Goal: Information Seeking & Learning: Understand process/instructions

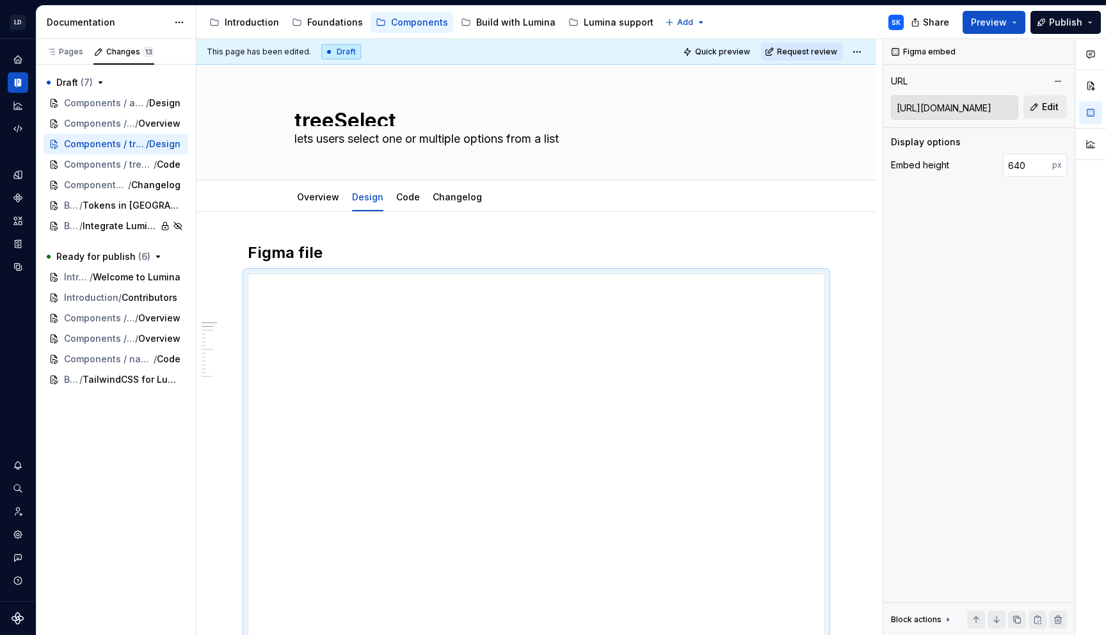
scroll to position [126, 0]
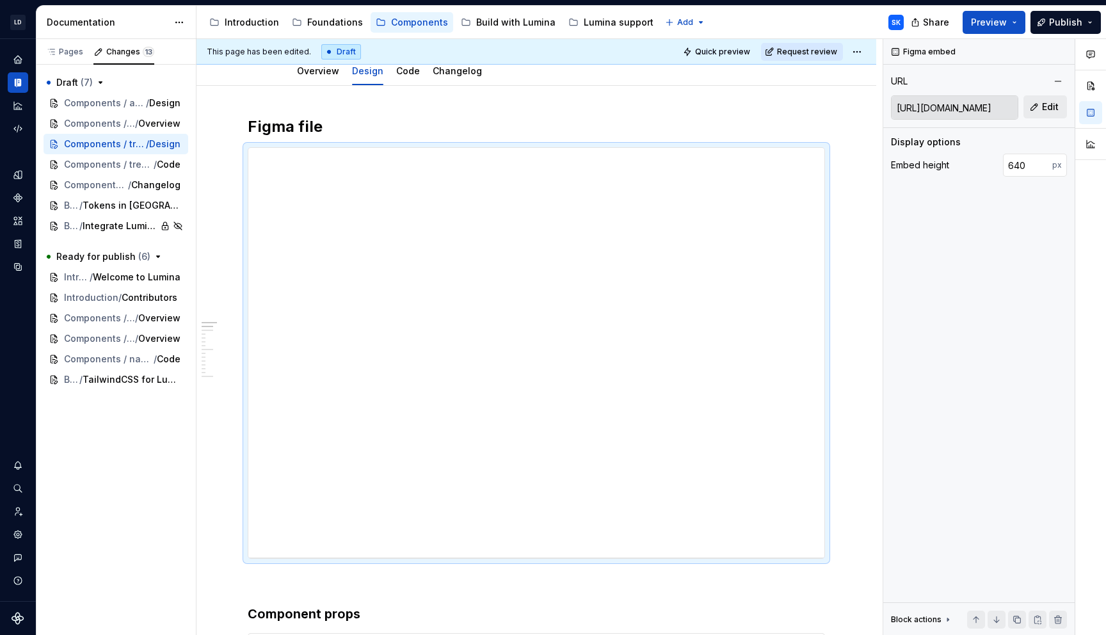
type textarea "*"
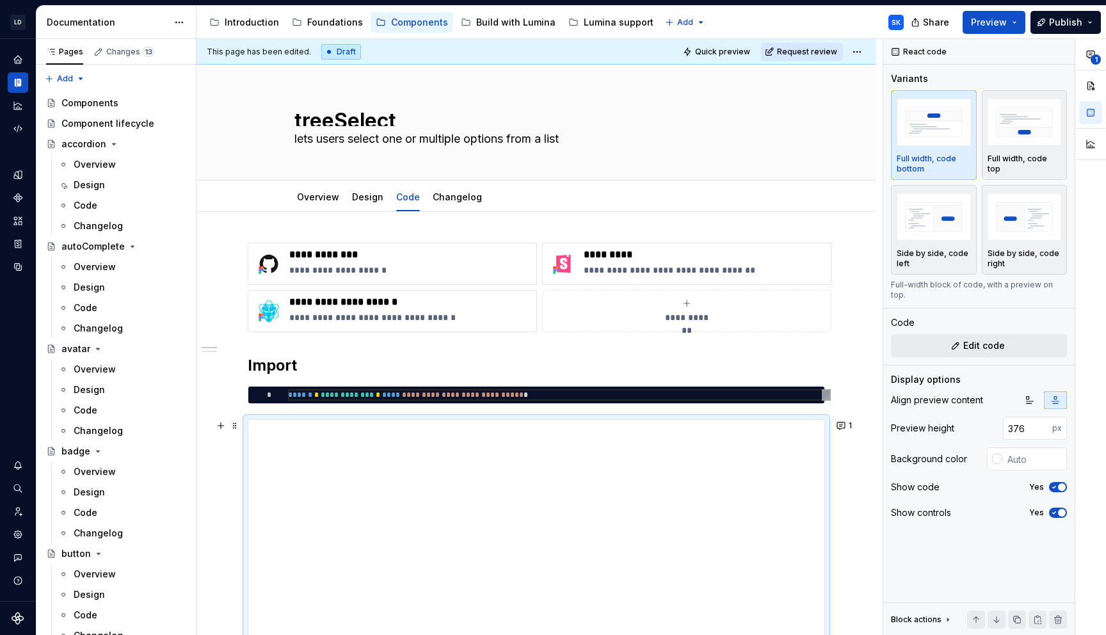
scroll to position [115, 0]
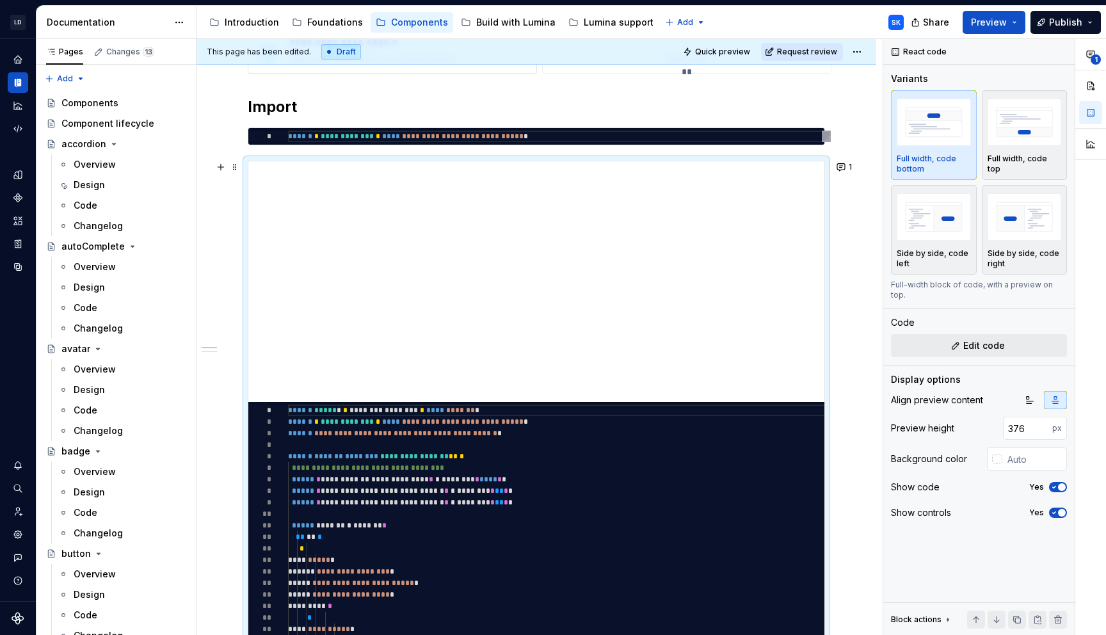
type textarea "*"
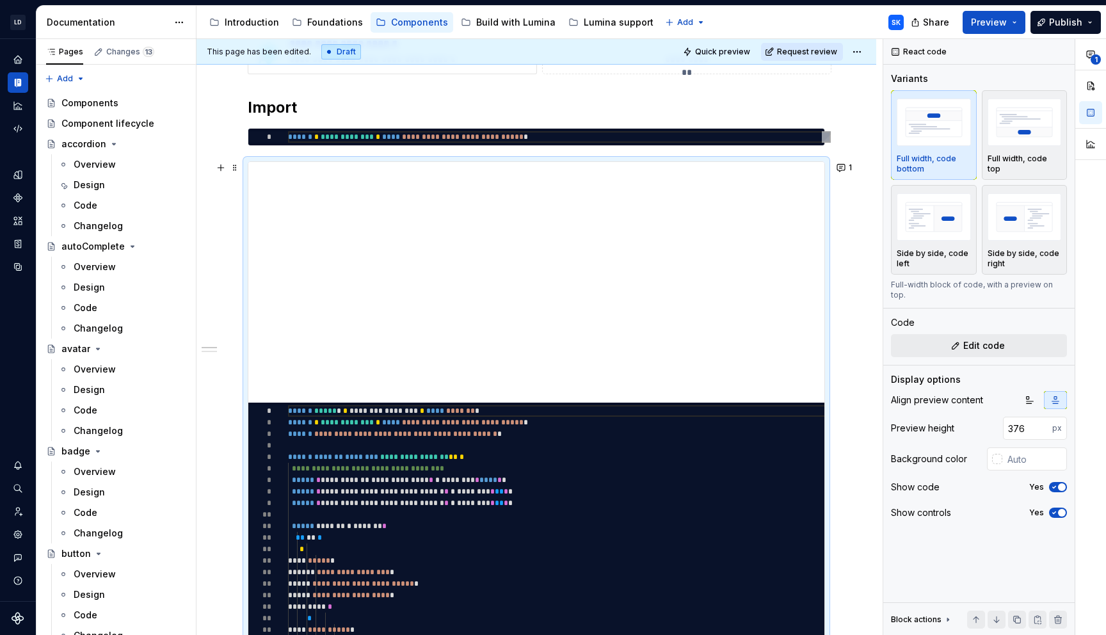
scroll to position [273, 0]
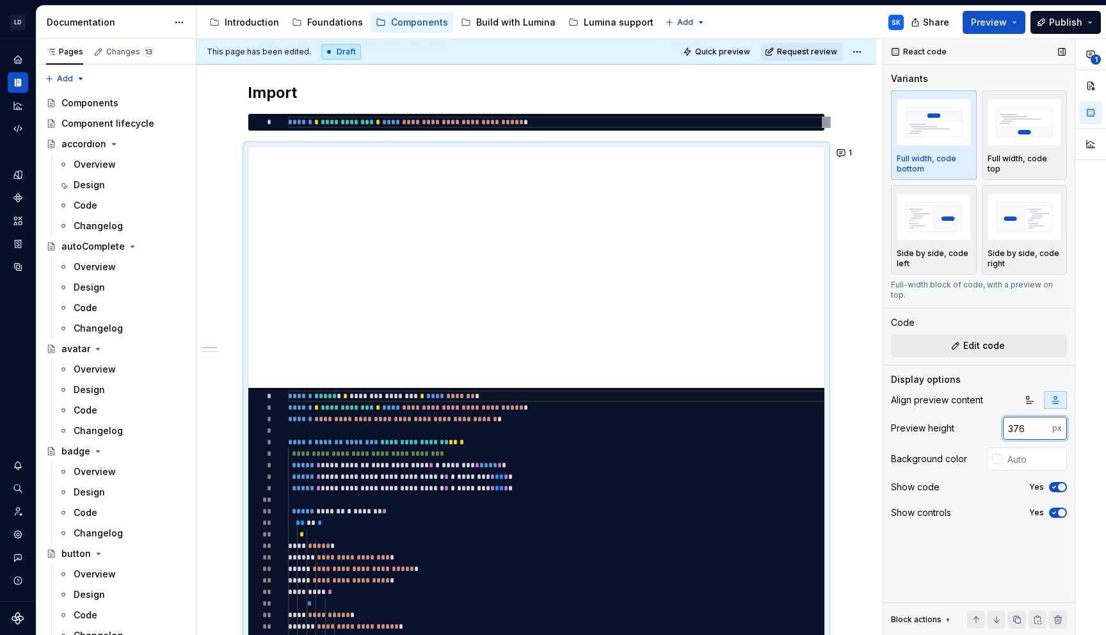
click at [1023, 420] on input "376" at bounding box center [1027, 428] width 49 height 23
click at [1012, 419] on input "376" at bounding box center [1027, 428] width 49 height 23
type input "480"
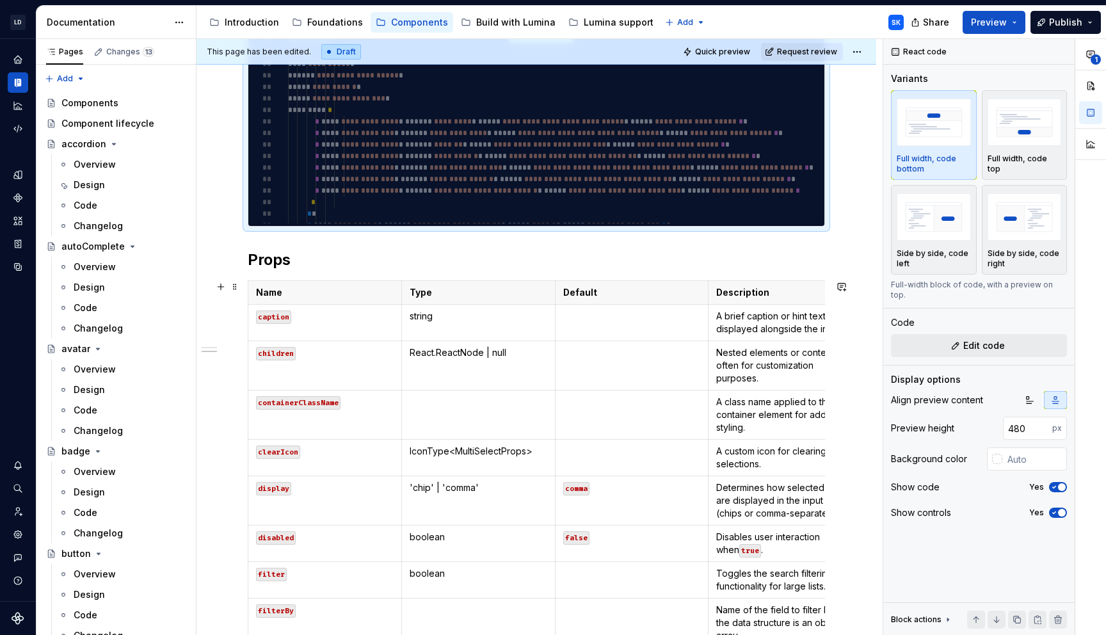
scroll to position [897, 0]
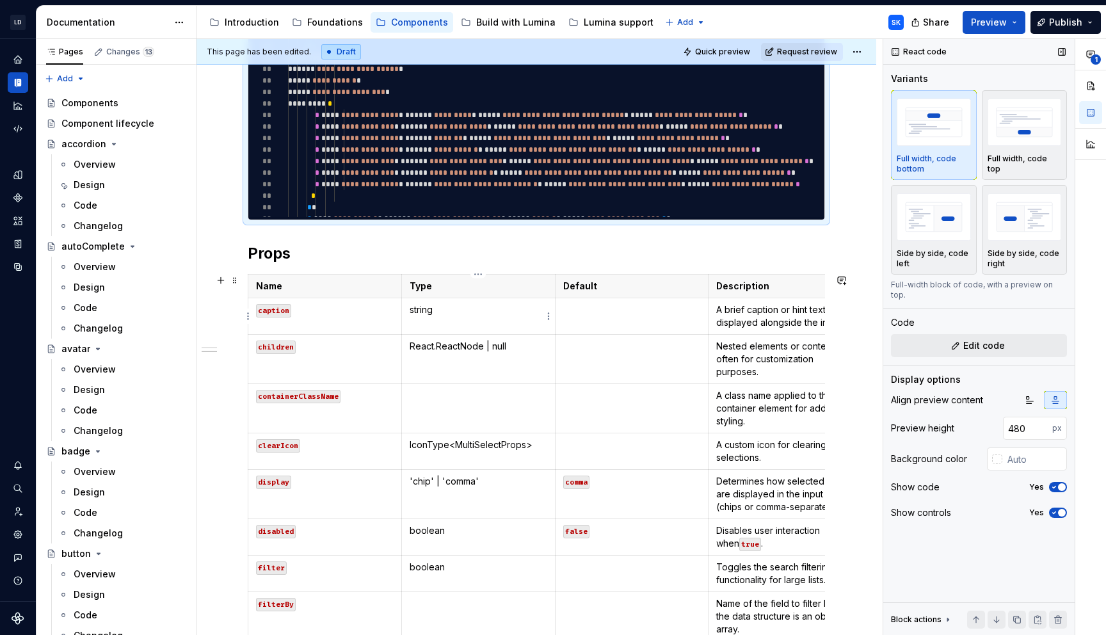
click at [452, 310] on p "string" at bounding box center [479, 309] width 138 height 13
click at [448, 309] on p "string" at bounding box center [479, 309] width 138 height 13
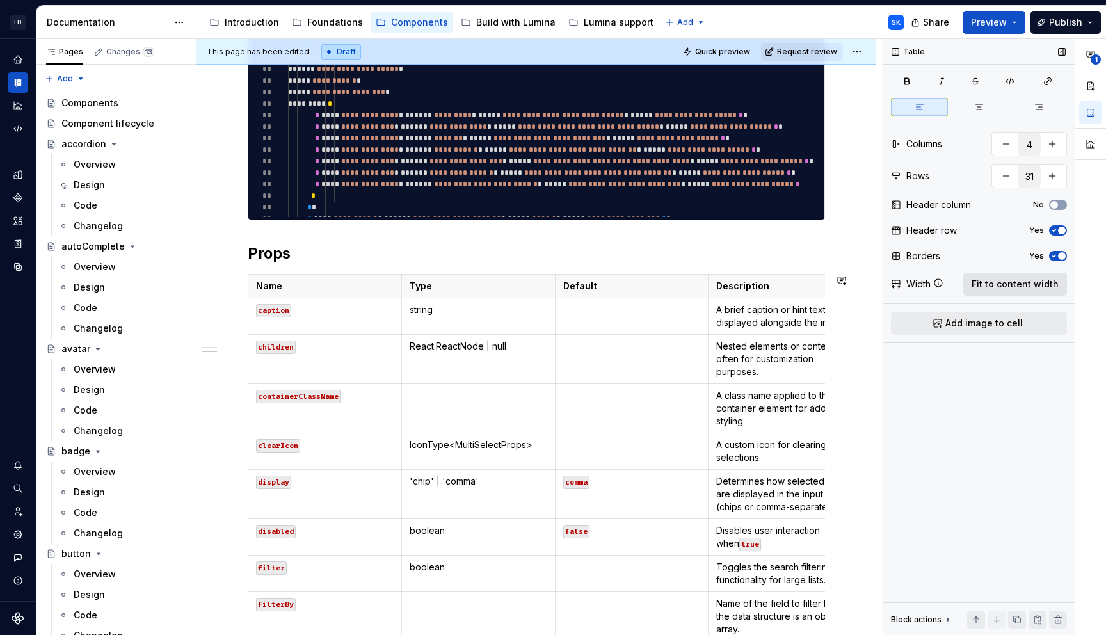
click at [1016, 291] on button "Fit to content width" at bounding box center [1015, 284] width 104 height 23
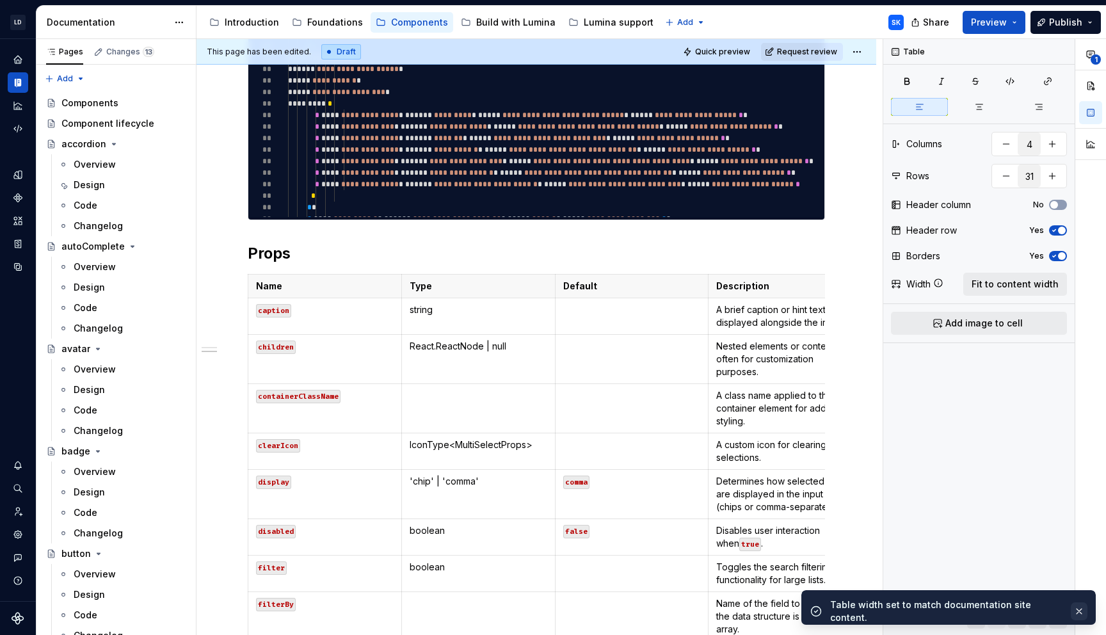
click at [1078, 606] on button "button" at bounding box center [1079, 611] width 17 height 18
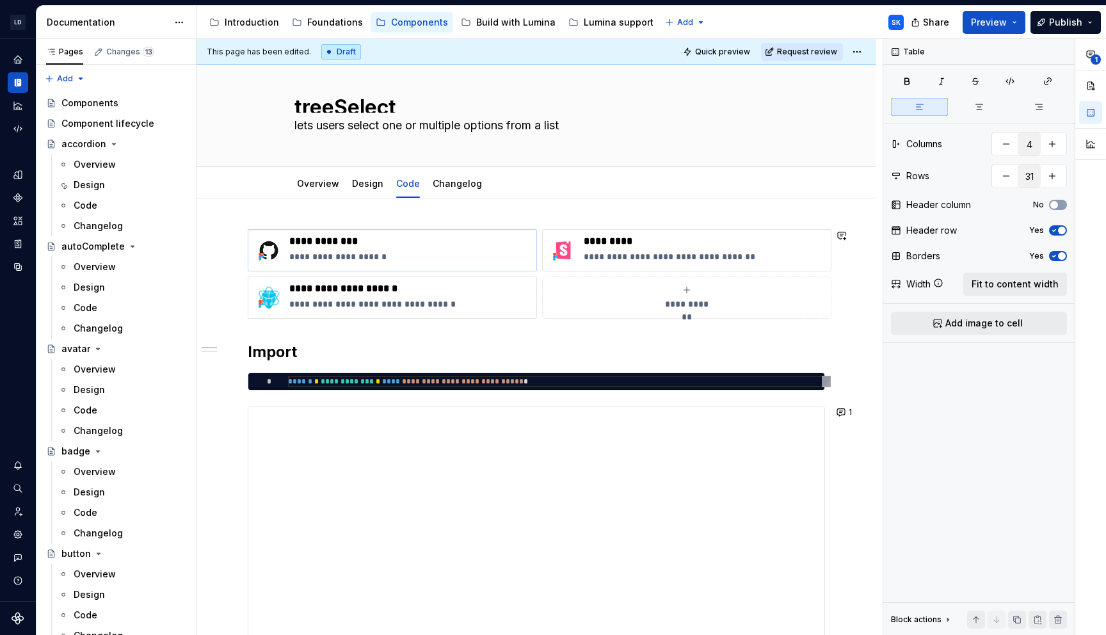
scroll to position [0, 0]
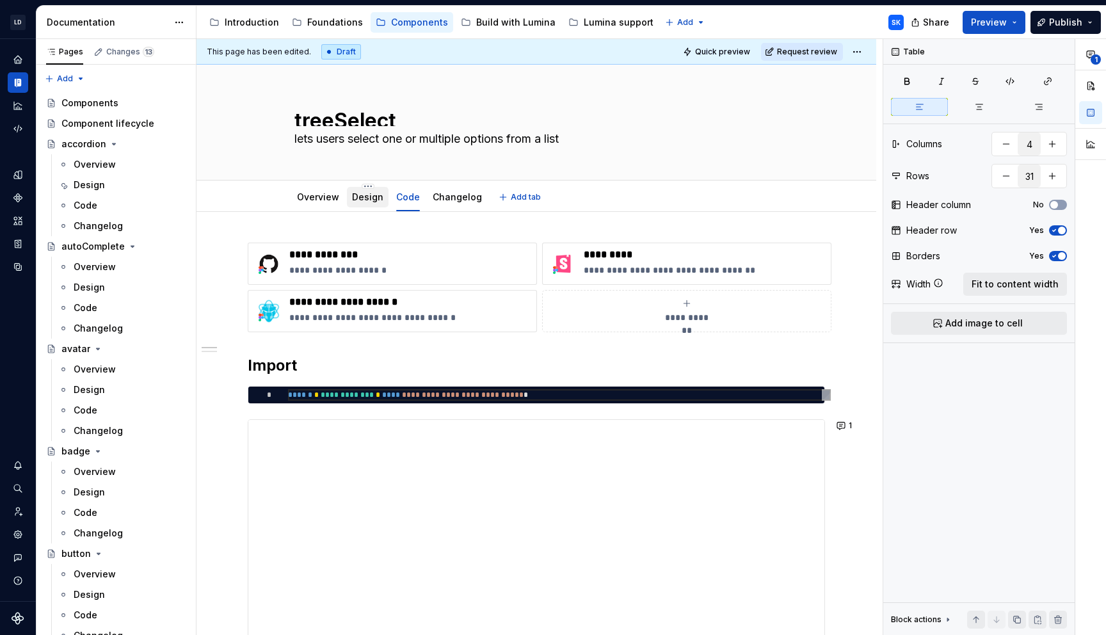
click at [367, 199] on link "Design" at bounding box center [367, 196] width 31 height 11
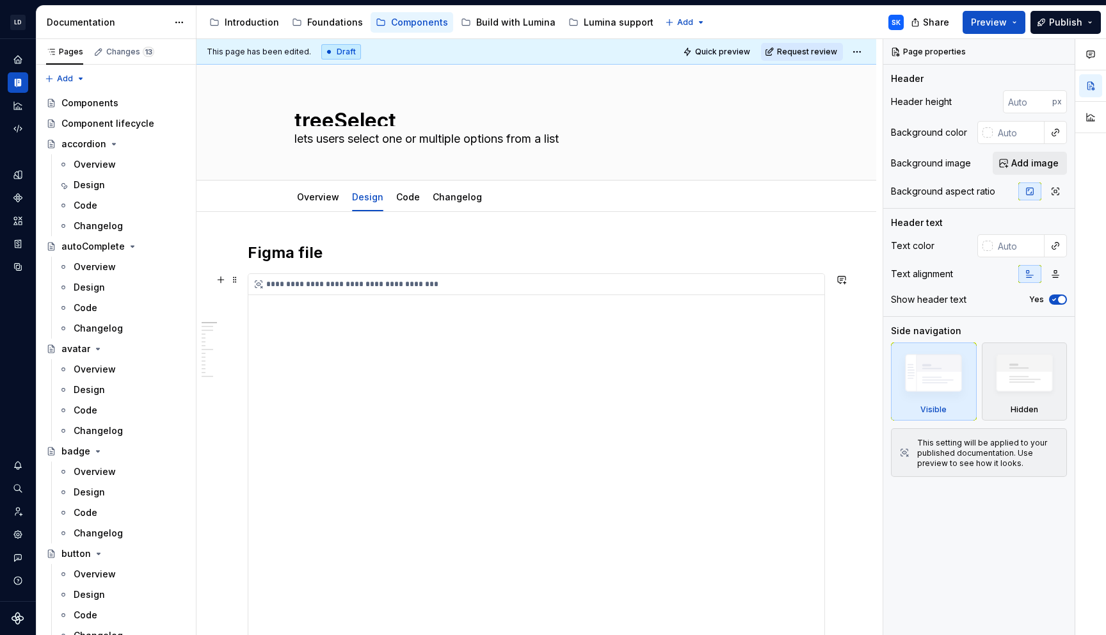
click at [486, 294] on div "**********" at bounding box center [539, 284] width 582 height 21
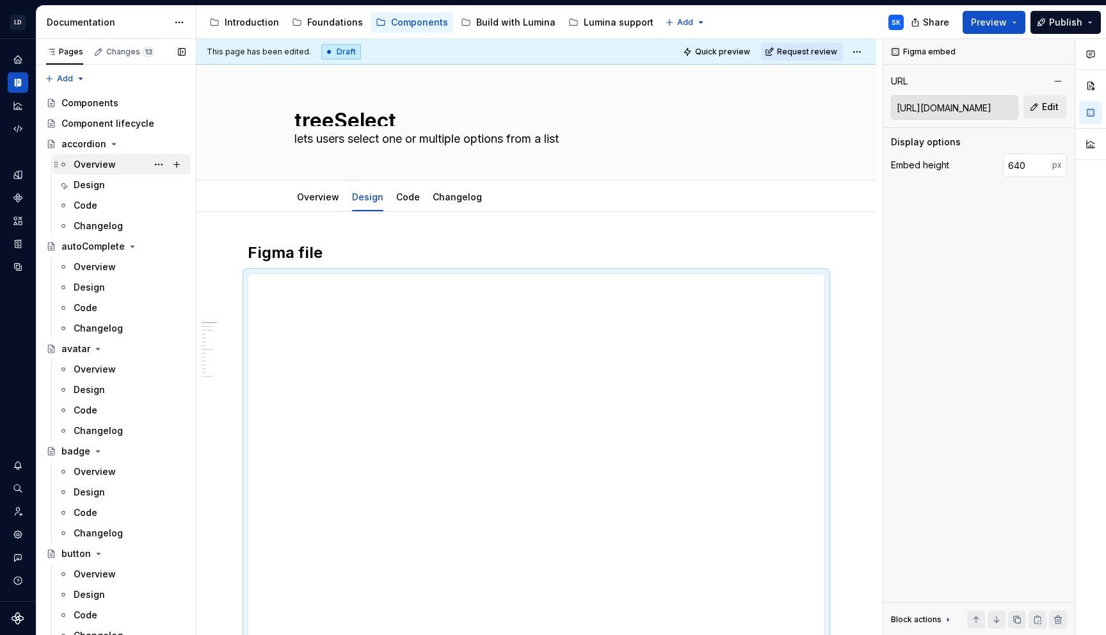
type textarea "*"
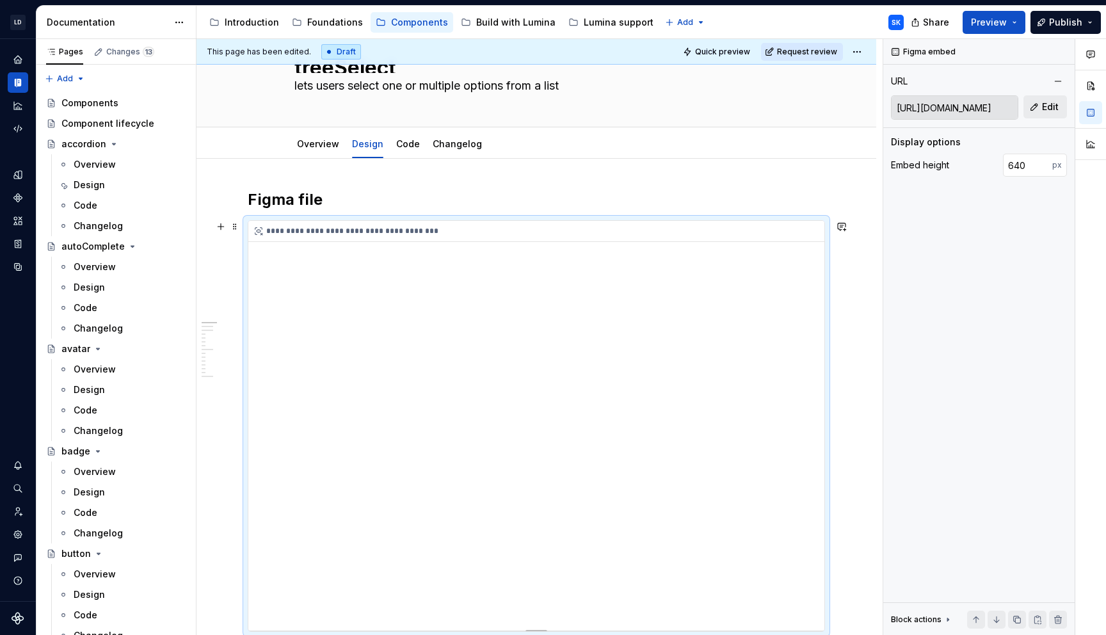
scroll to position [70, 0]
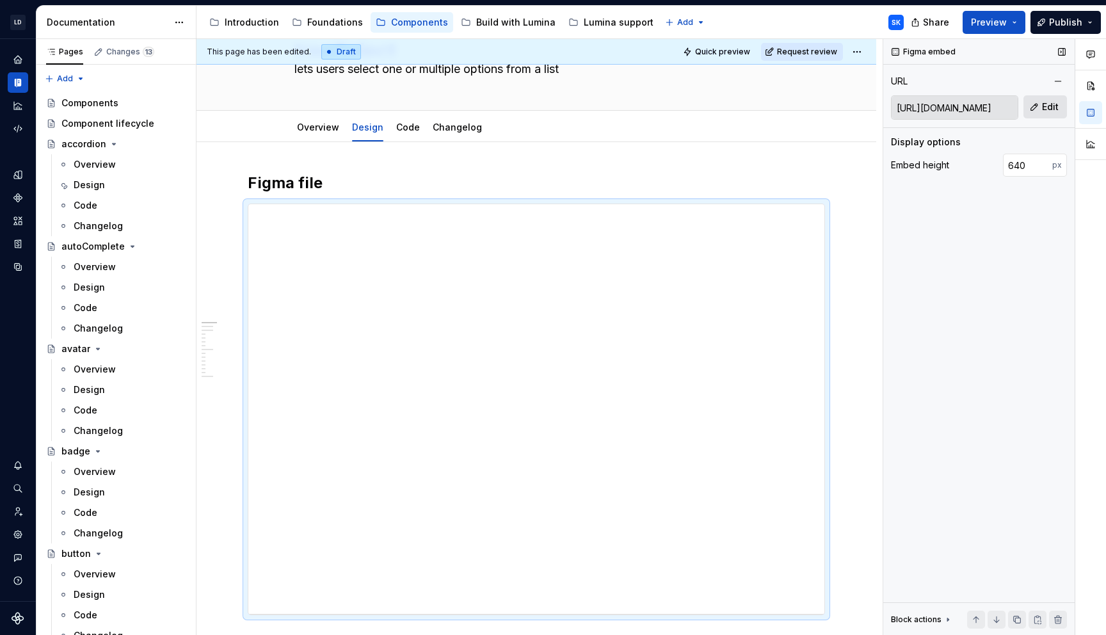
click at [1042, 116] on button "Edit" at bounding box center [1045, 106] width 44 height 23
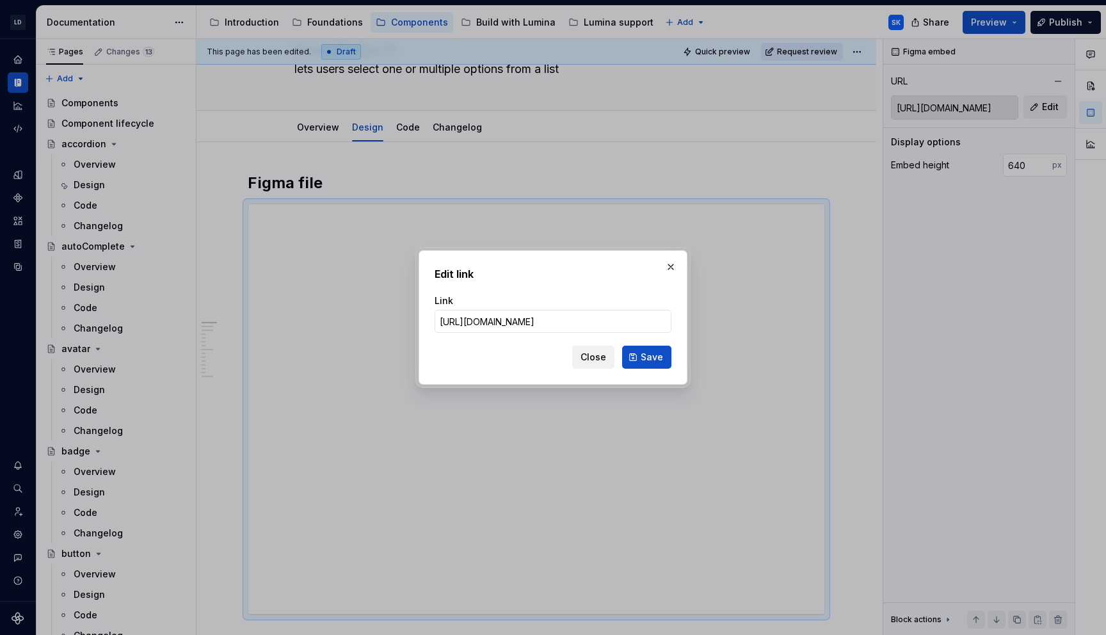
type input "[URL][DOMAIN_NAME]"
type textarea "*"
click button "Save" at bounding box center [646, 357] width 49 height 23
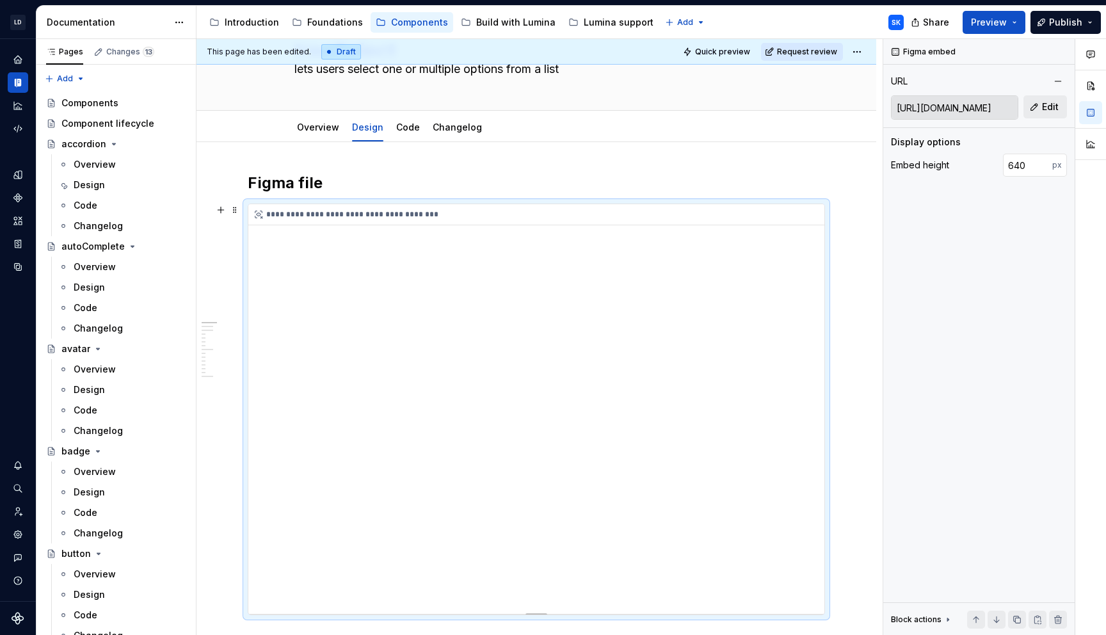
type input "[URL][DOMAIN_NAME]"
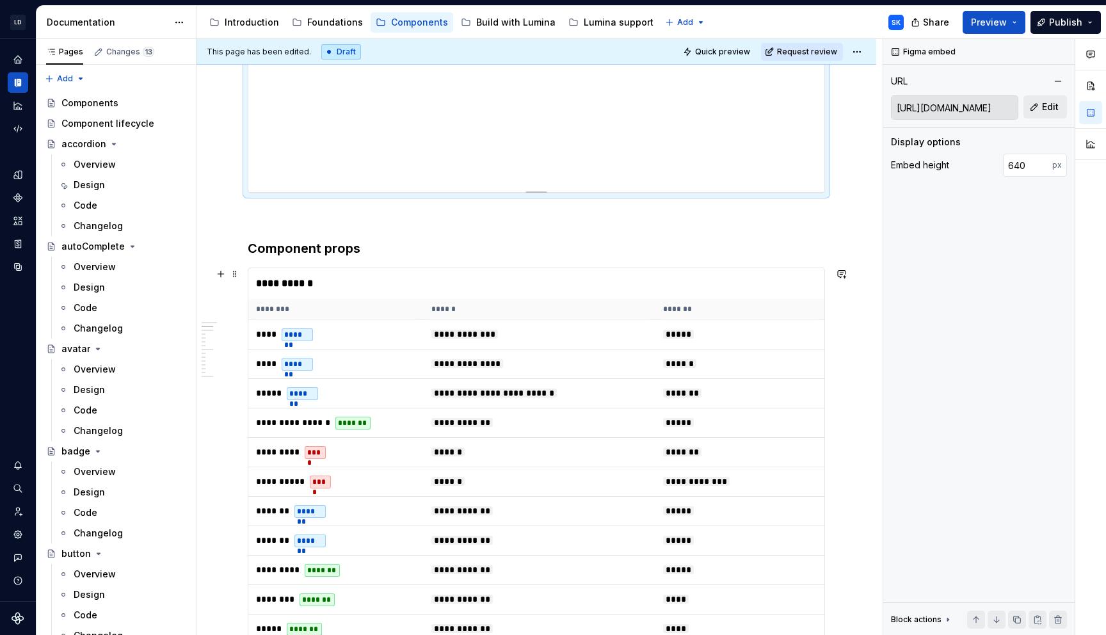
scroll to position [512, 0]
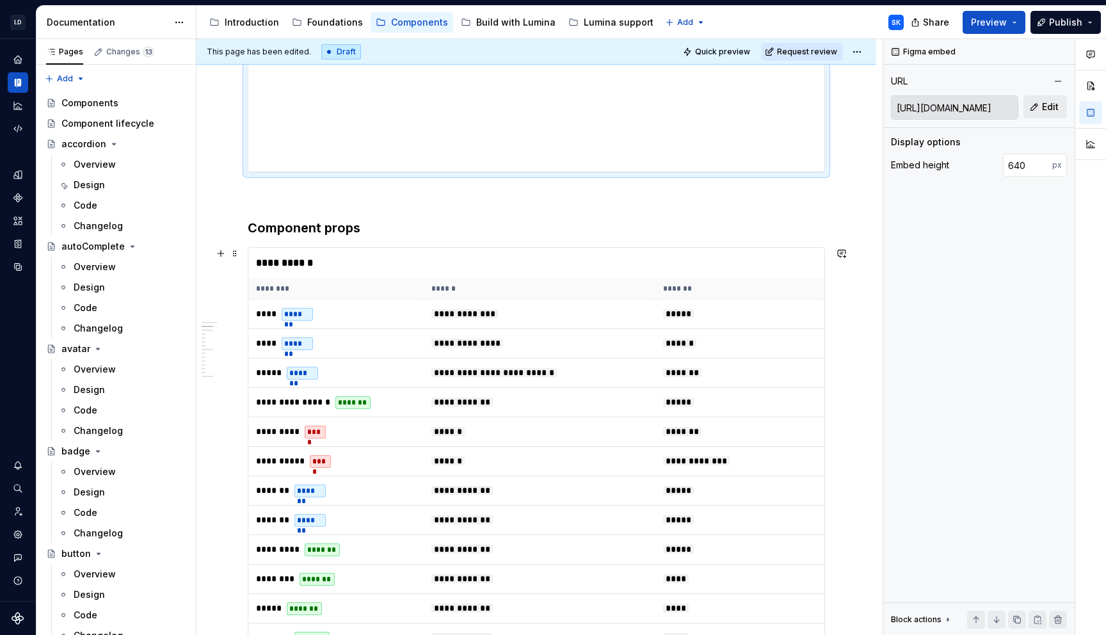
click at [680, 268] on div "**********" at bounding box center [539, 263] width 582 height 31
click at [709, 254] on div "**********" at bounding box center [539, 263] width 582 height 31
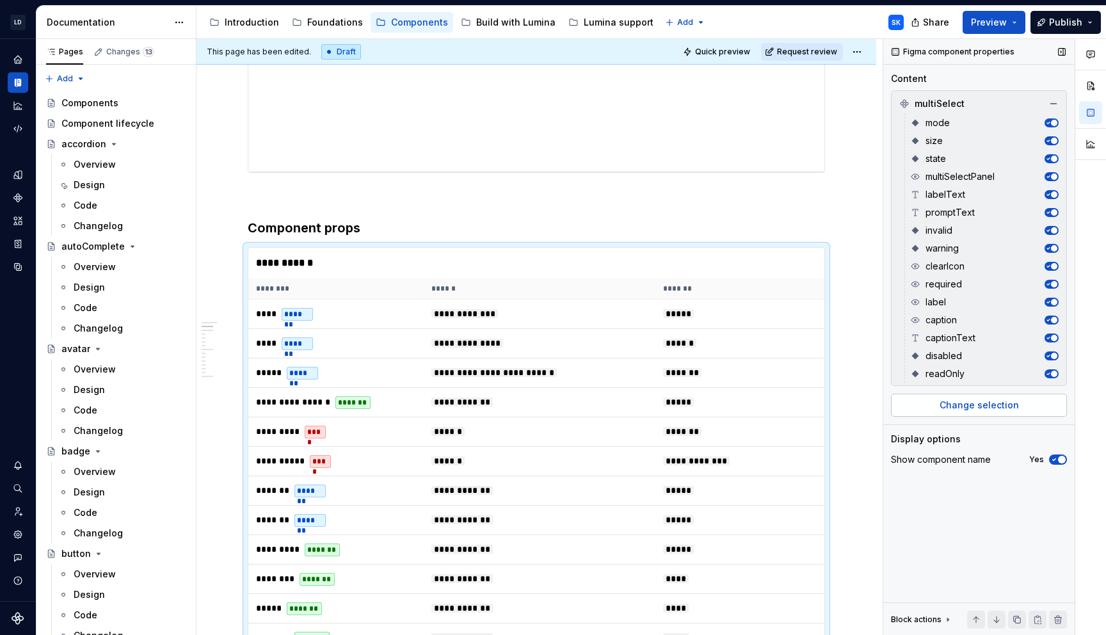
click at [998, 401] on span "Change selection" at bounding box center [978, 405] width 79 height 13
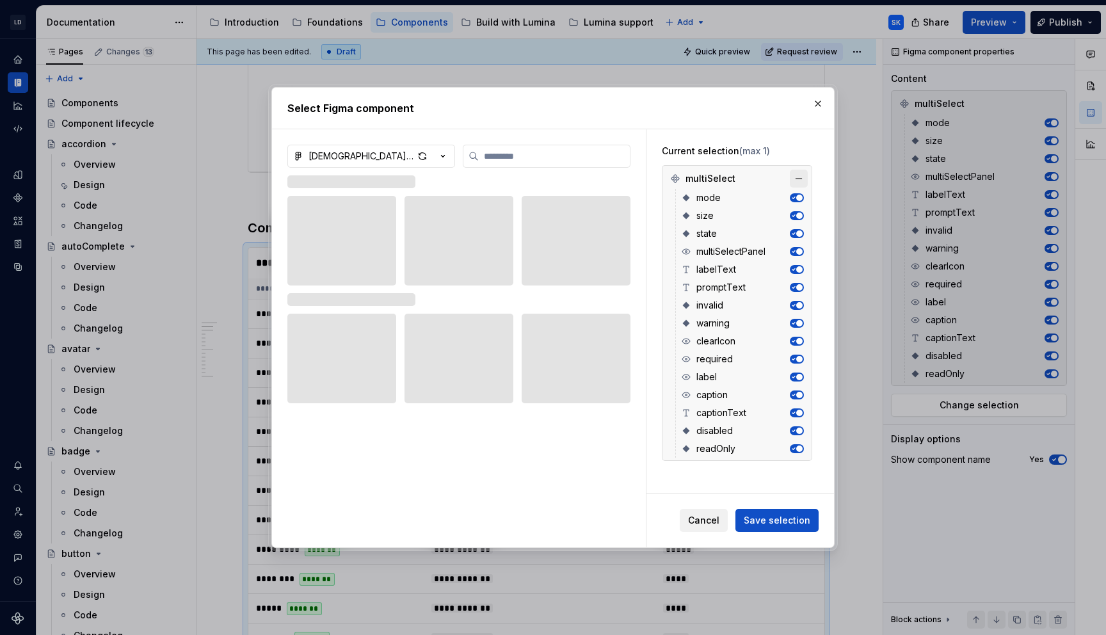
type textarea "*"
click at [804, 177] on button "button" at bounding box center [799, 179] width 18 height 18
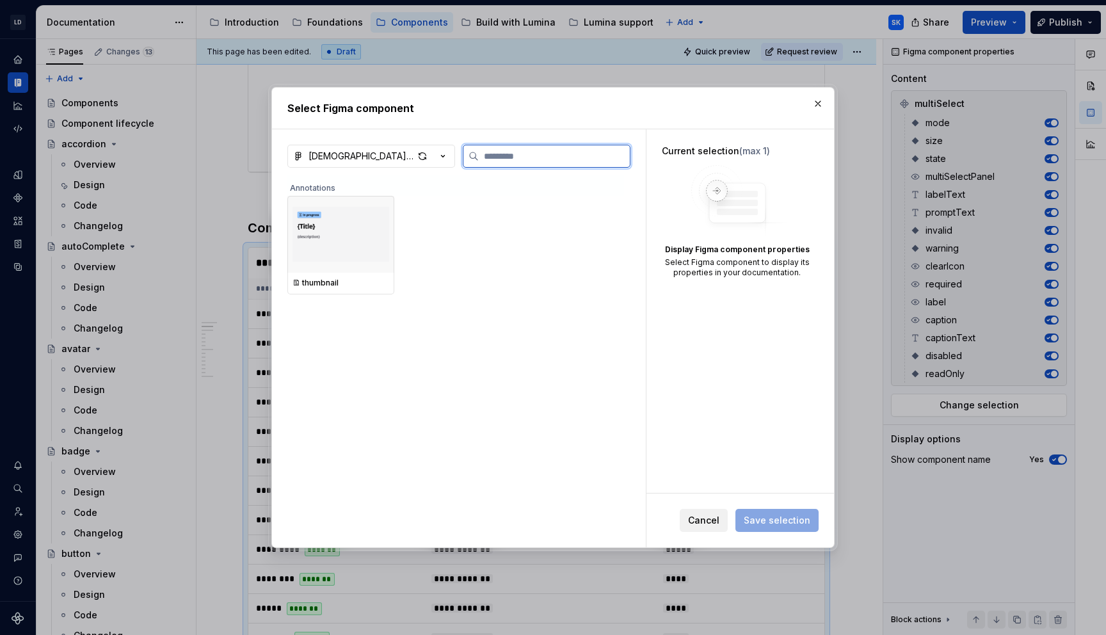
click at [509, 150] on input "search" at bounding box center [554, 156] width 151 height 13
click at [444, 157] on icon "button" at bounding box center [442, 156] width 13 height 13
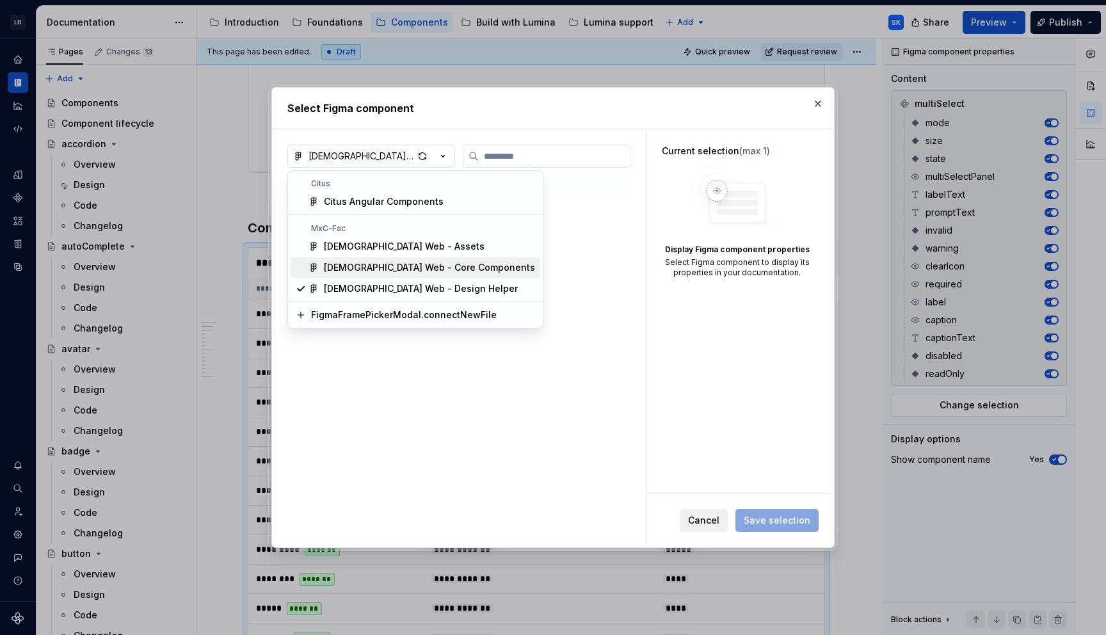
click at [424, 264] on div "[DEMOGRAPHIC_DATA] Web - Core Components" at bounding box center [429, 267] width 211 height 13
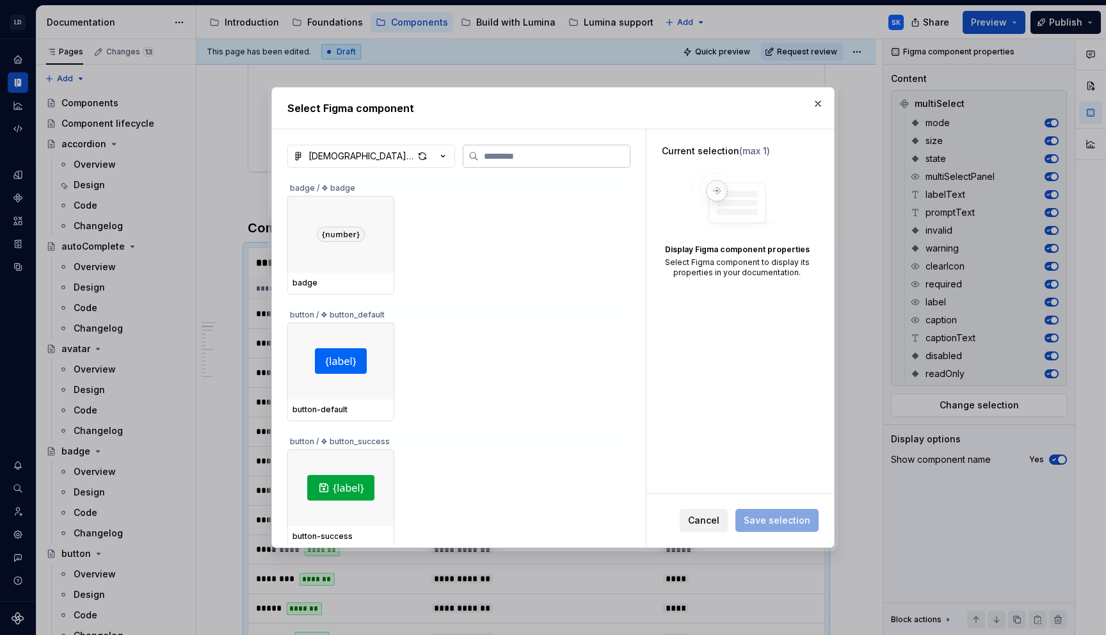
click at [553, 146] on label at bounding box center [547, 156] width 168 height 23
click at [553, 150] on input "search" at bounding box center [554, 156] width 151 height 13
type input "****"
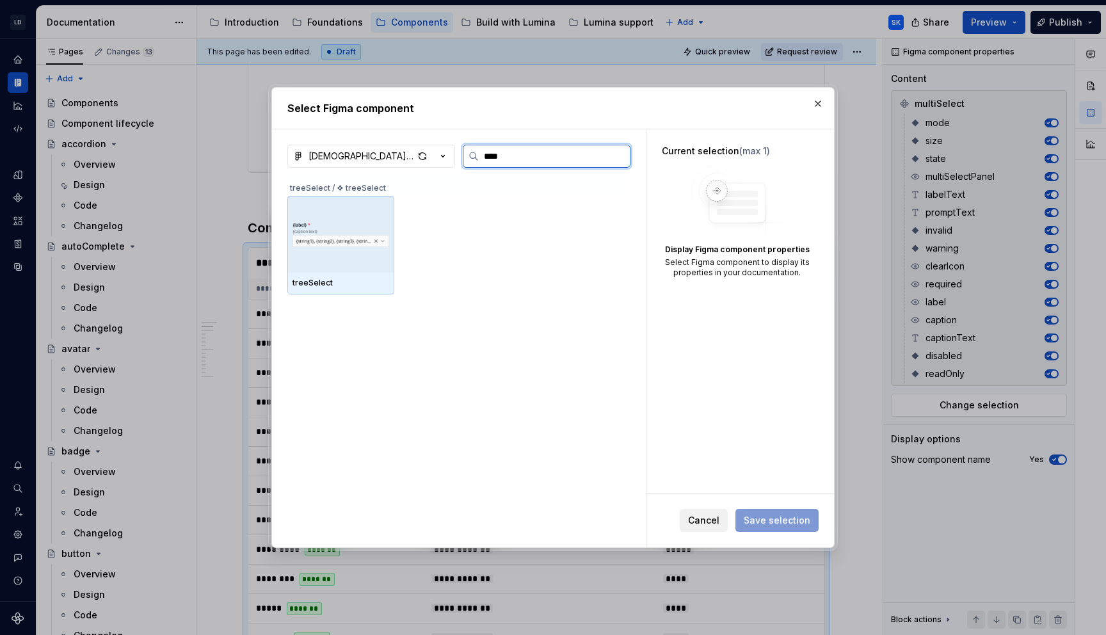
click at [360, 251] on img at bounding box center [340, 234] width 97 height 57
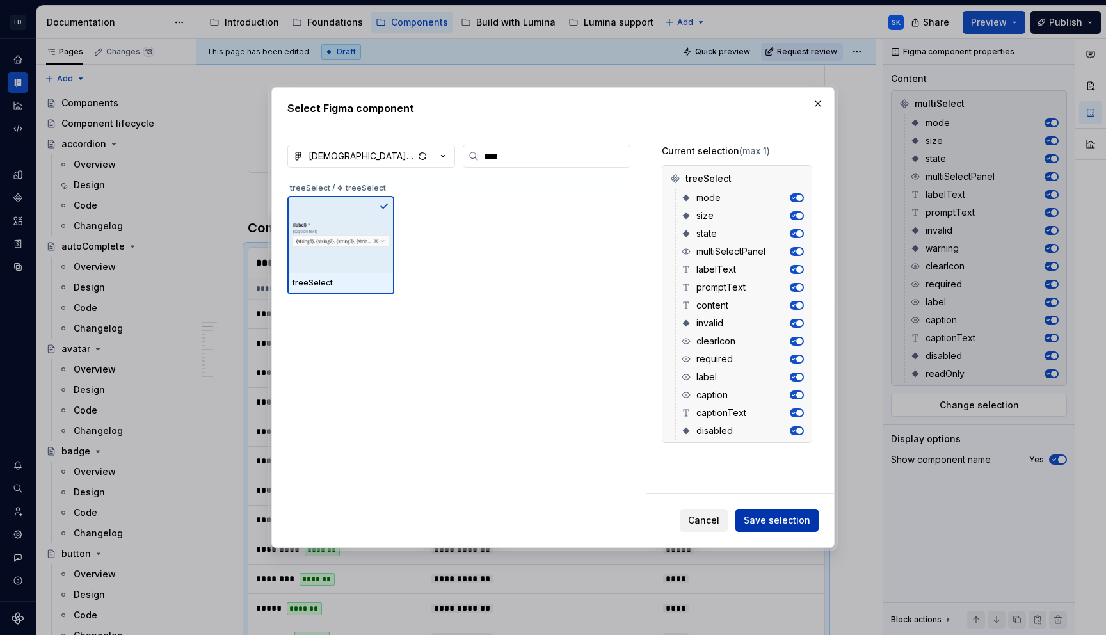
click at [779, 519] on span "Save selection" at bounding box center [777, 520] width 67 height 13
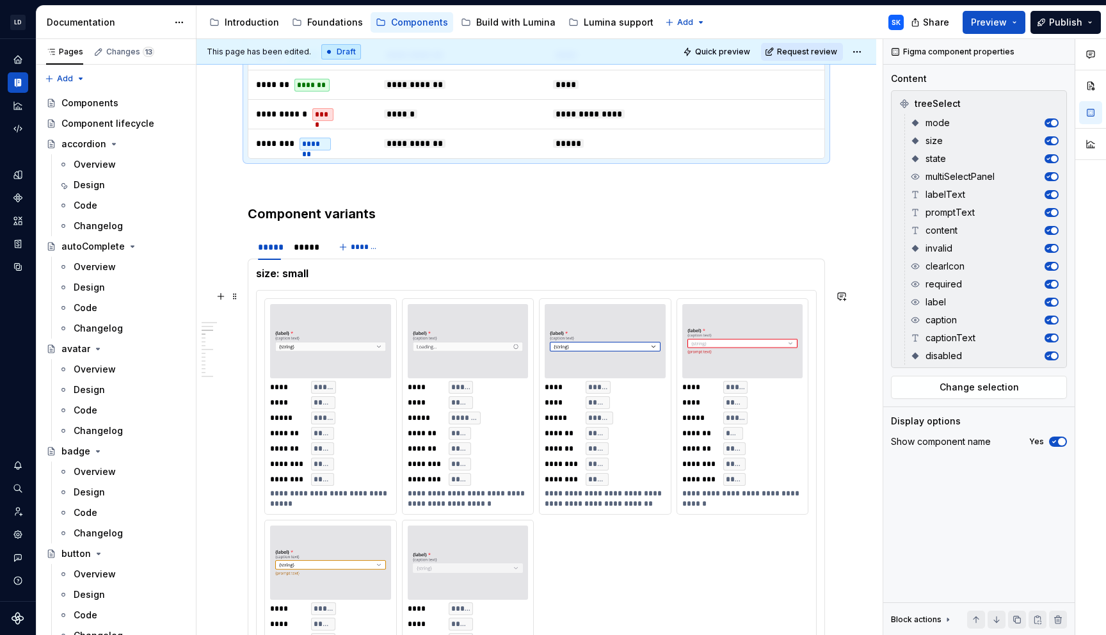
scroll to position [1088, 0]
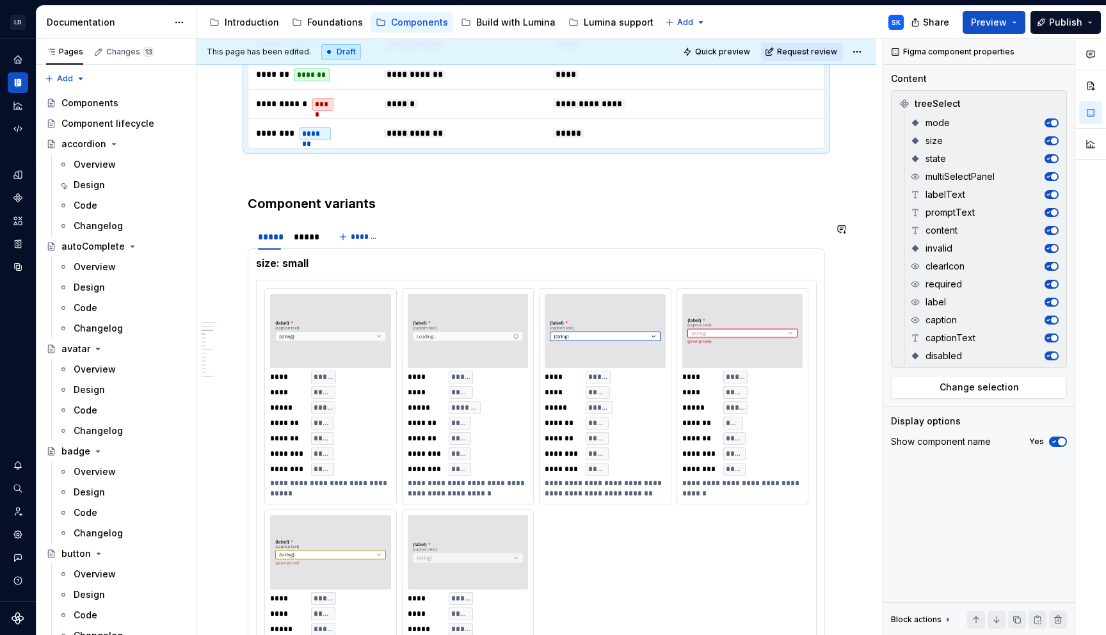
click at [647, 262] on h5 "size: small" at bounding box center [536, 263] width 561 height 13
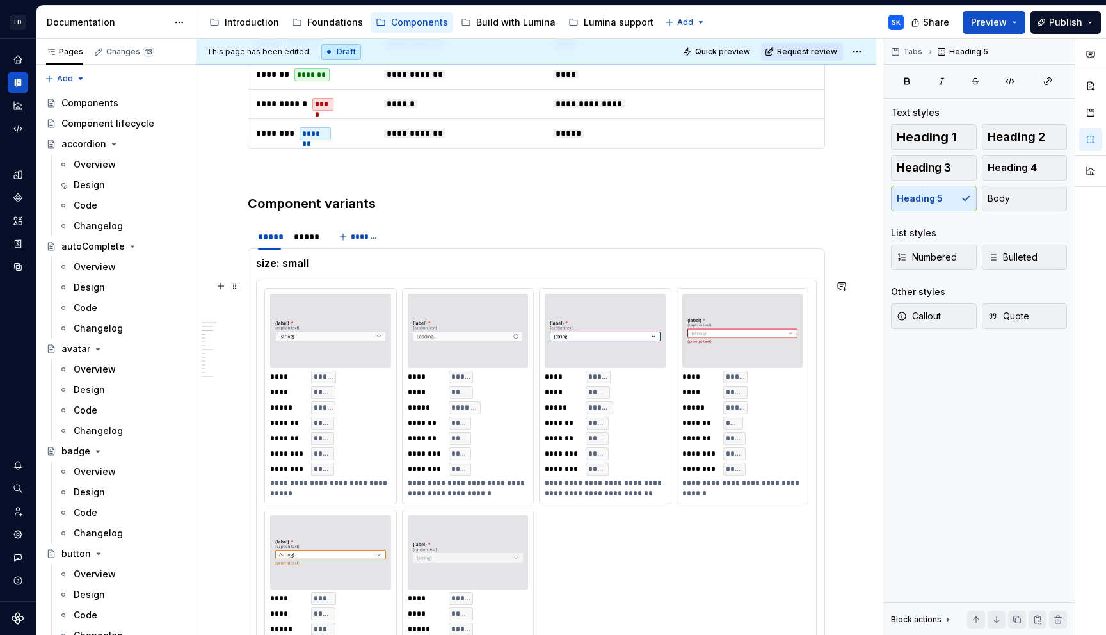
click at [366, 283] on div "**********" at bounding box center [536, 506] width 559 height 453
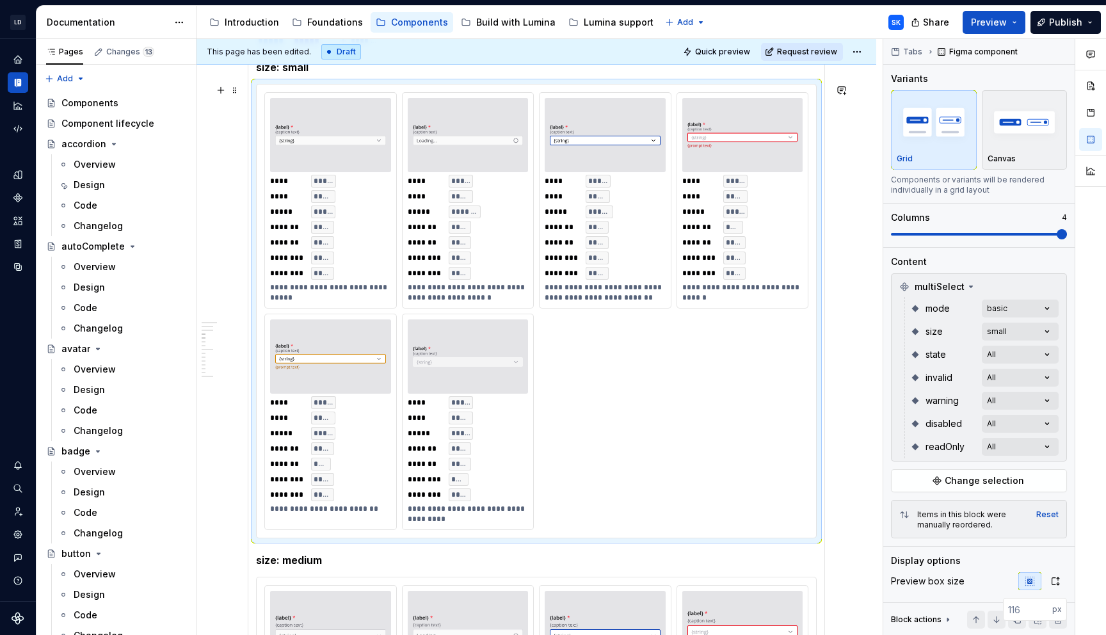
scroll to position [1304, 0]
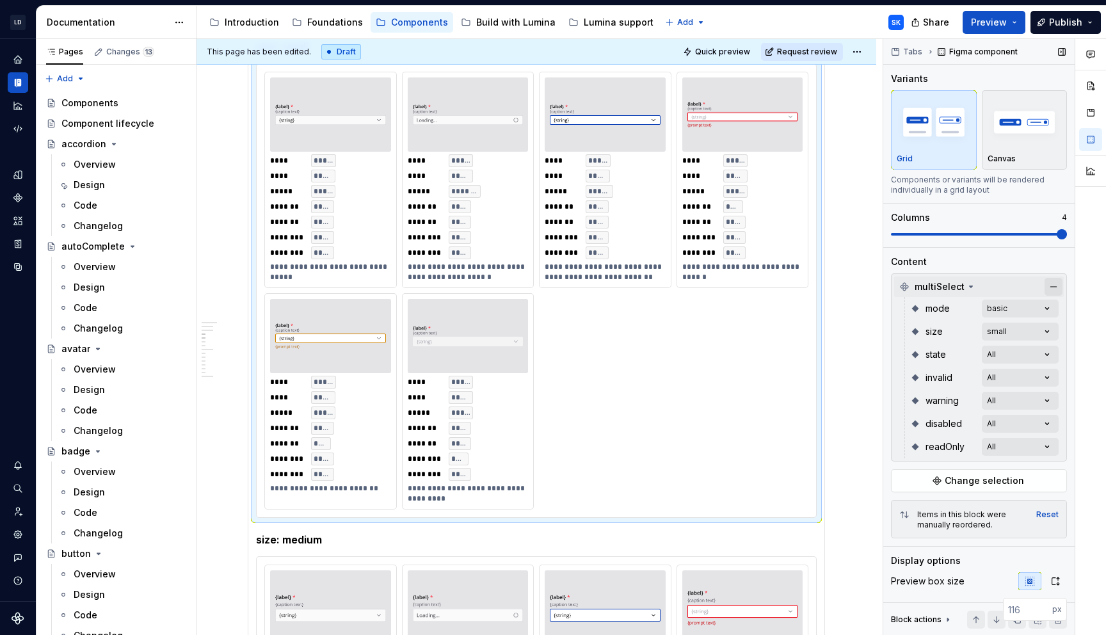
click at [1052, 292] on button "button" at bounding box center [1053, 287] width 18 height 18
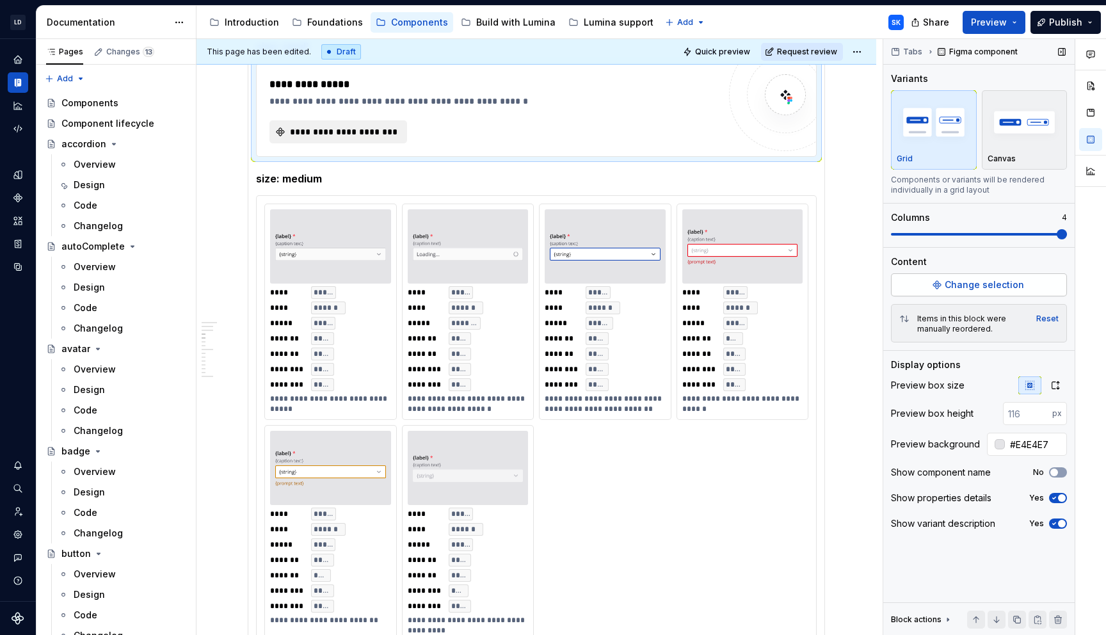
click at [994, 285] on span "Change selection" at bounding box center [984, 284] width 79 height 13
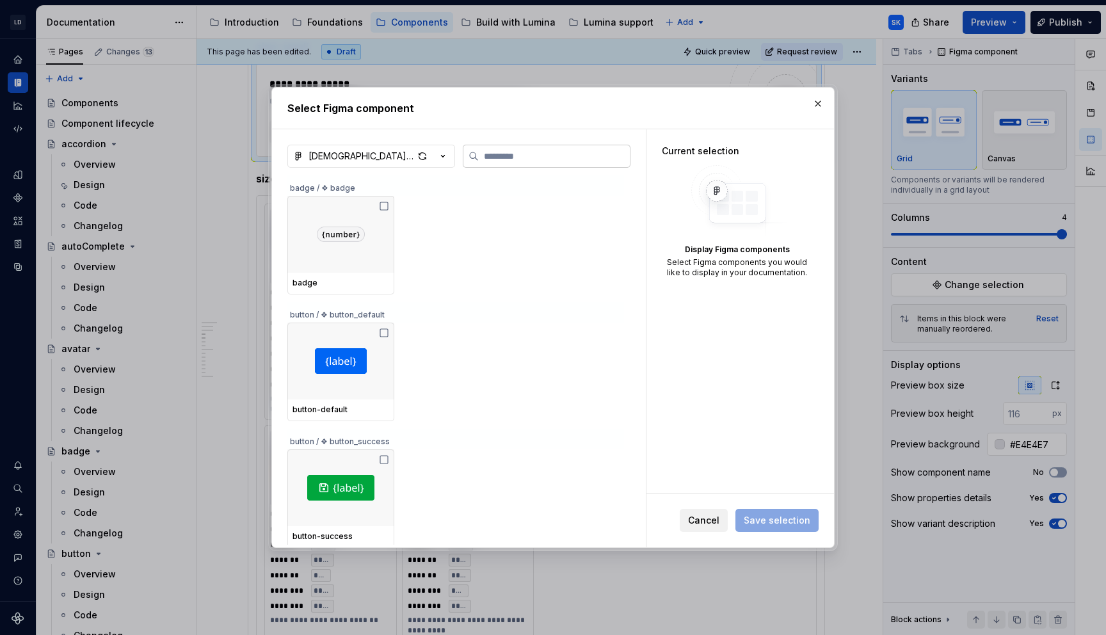
type textarea "*"
type input "*"
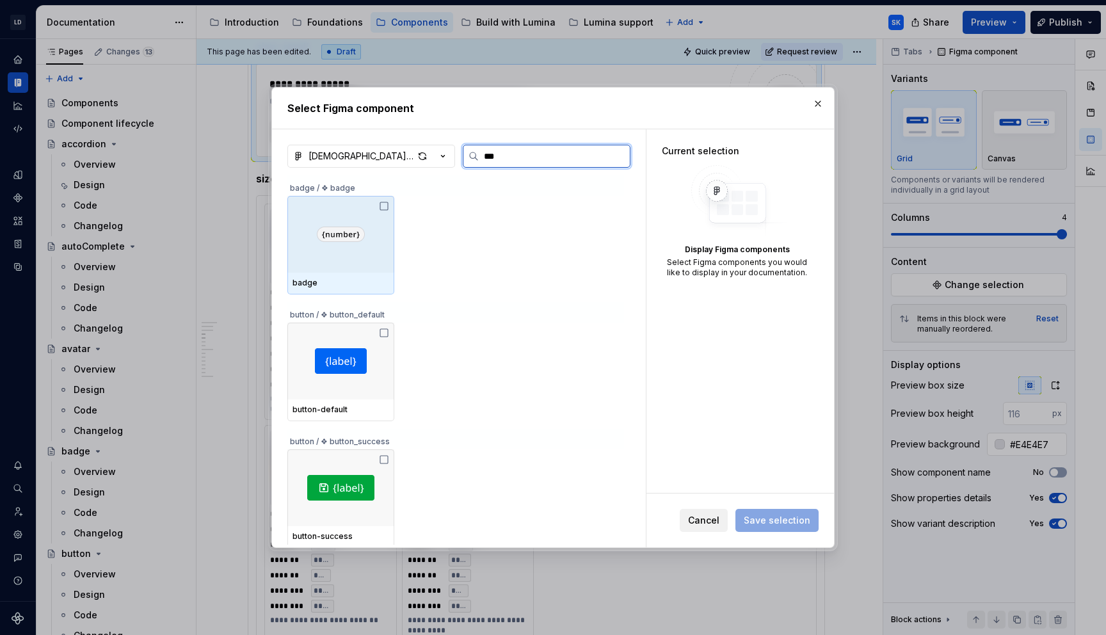
type input "****"
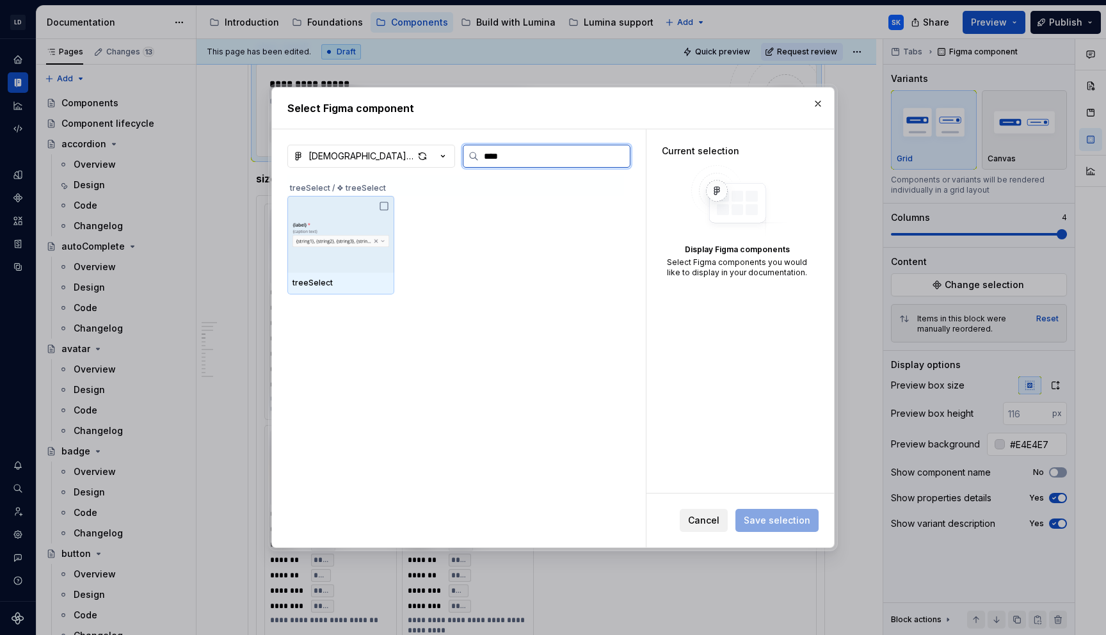
click at [369, 258] on img at bounding box center [340, 234] width 97 height 57
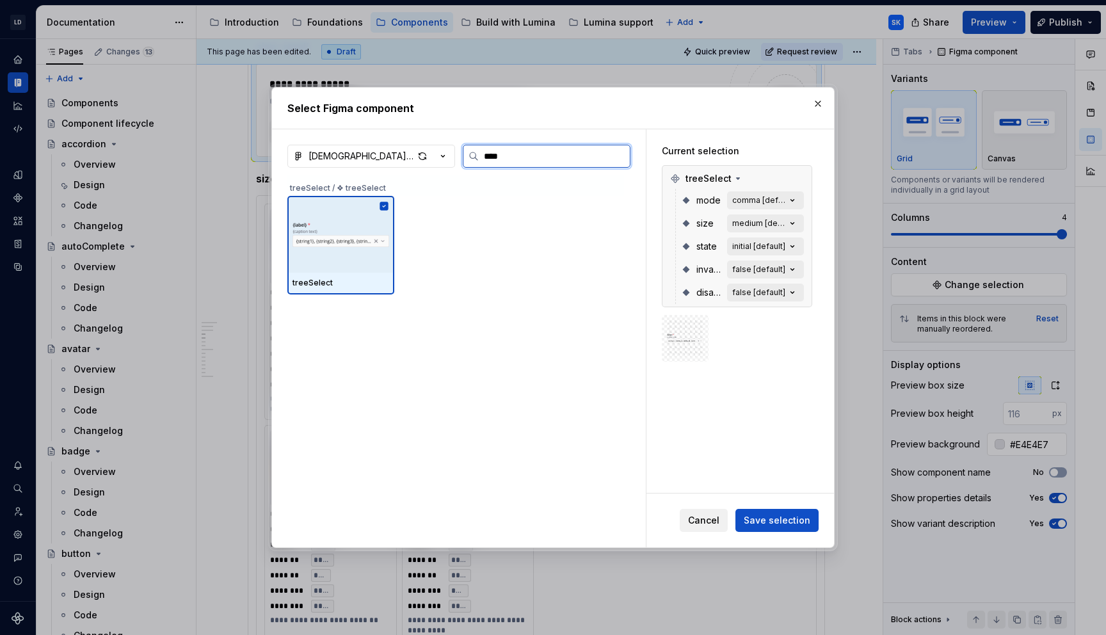
click at [386, 205] on icon at bounding box center [384, 206] width 8 height 8
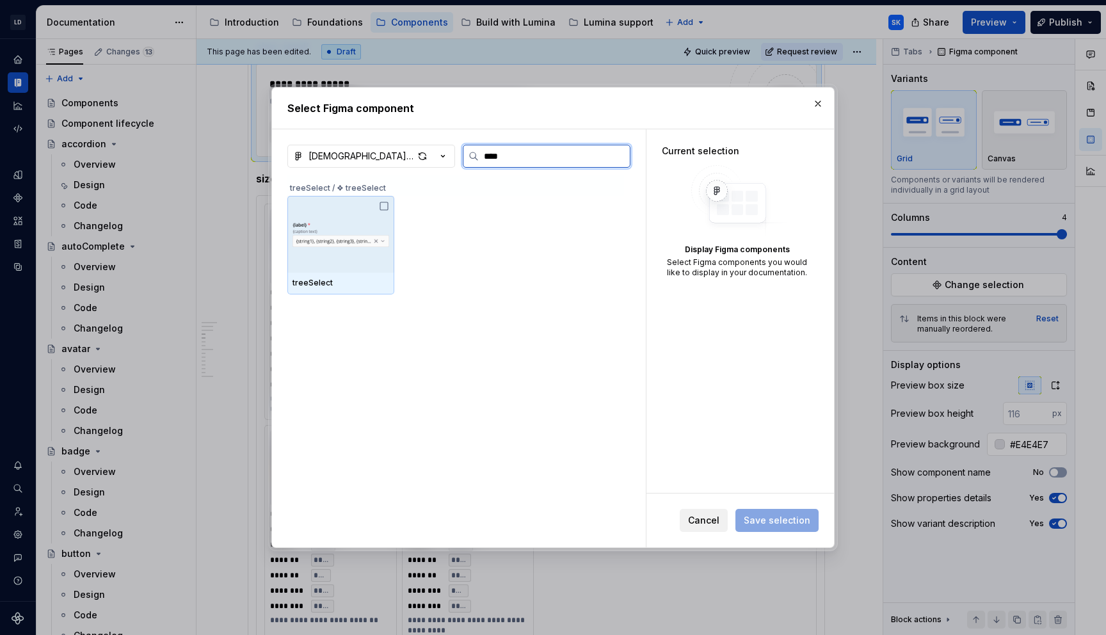
click at [386, 208] on icon at bounding box center [384, 206] width 10 height 10
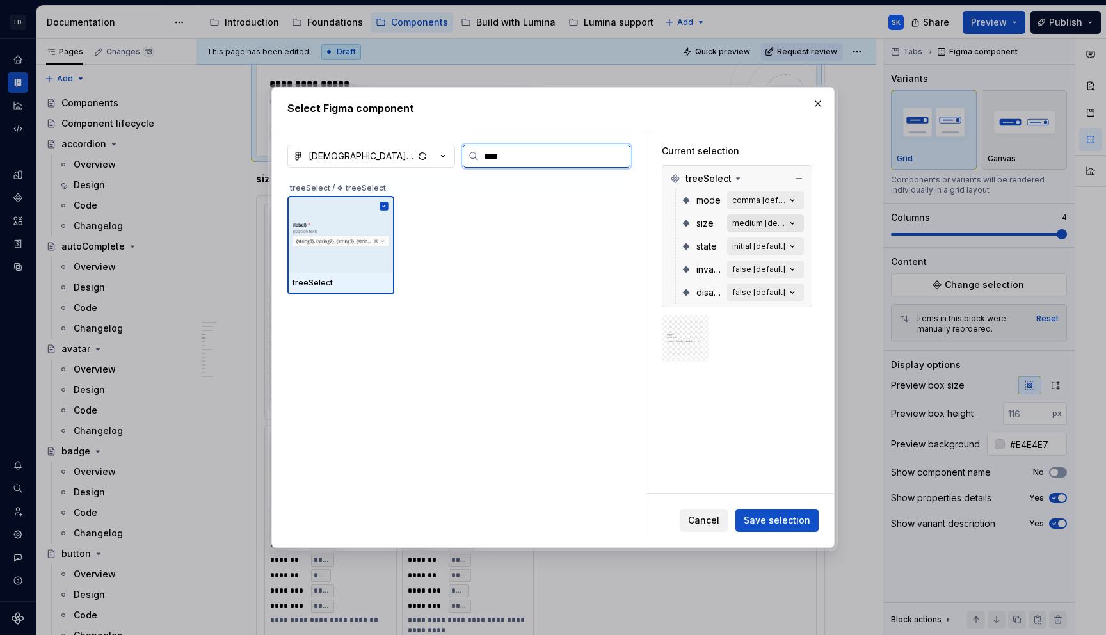
click at [794, 223] on icon "button" at bounding box center [792, 223] width 13 height 13
click at [799, 223] on icon "button" at bounding box center [792, 223] width 13 height 13
click at [786, 225] on div "medium [default]" at bounding box center [759, 223] width 54 height 10
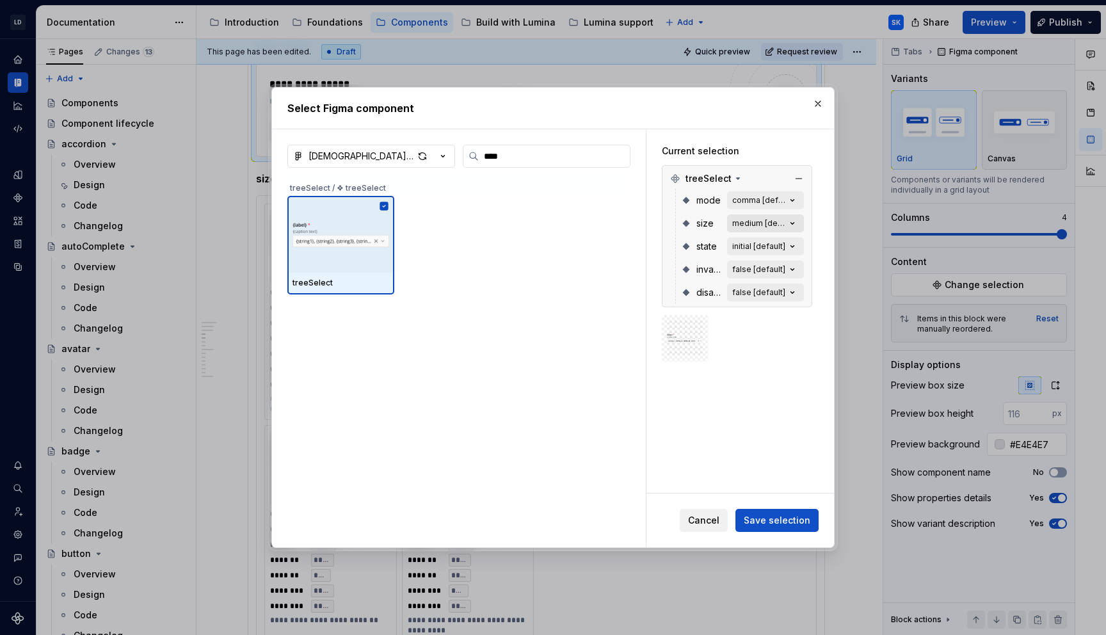
click at [786, 225] on div "medium [default]" at bounding box center [759, 223] width 54 height 10
click at [793, 223] on icon "button" at bounding box center [792, 223] width 13 height 13
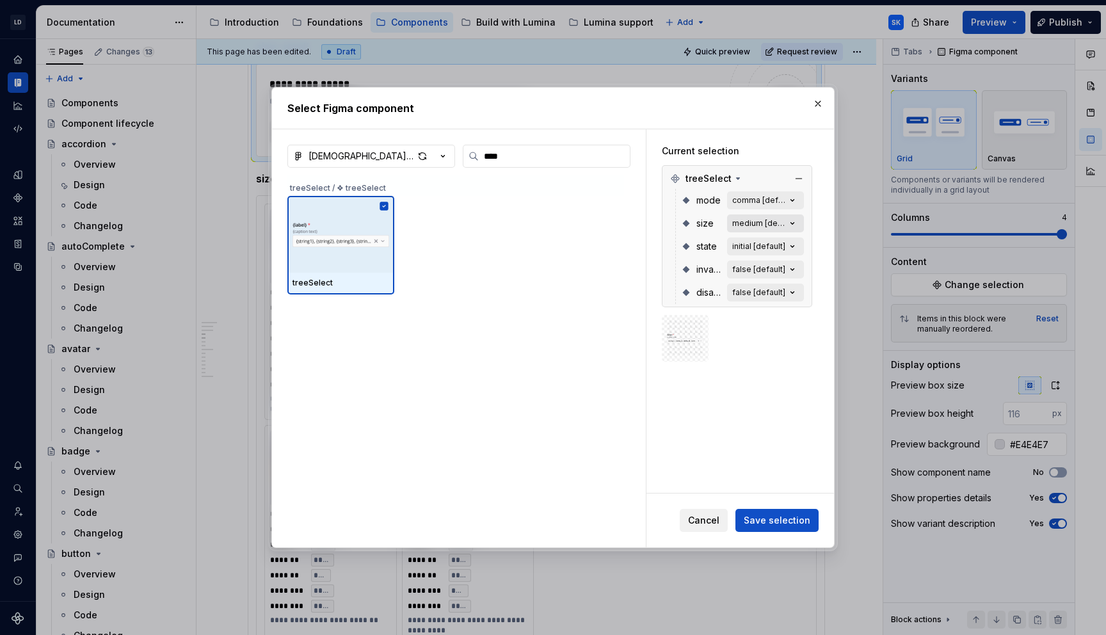
click at [793, 223] on icon "button" at bounding box center [792, 223] width 13 height 13
click at [733, 176] on icon at bounding box center [738, 178] width 10 height 10
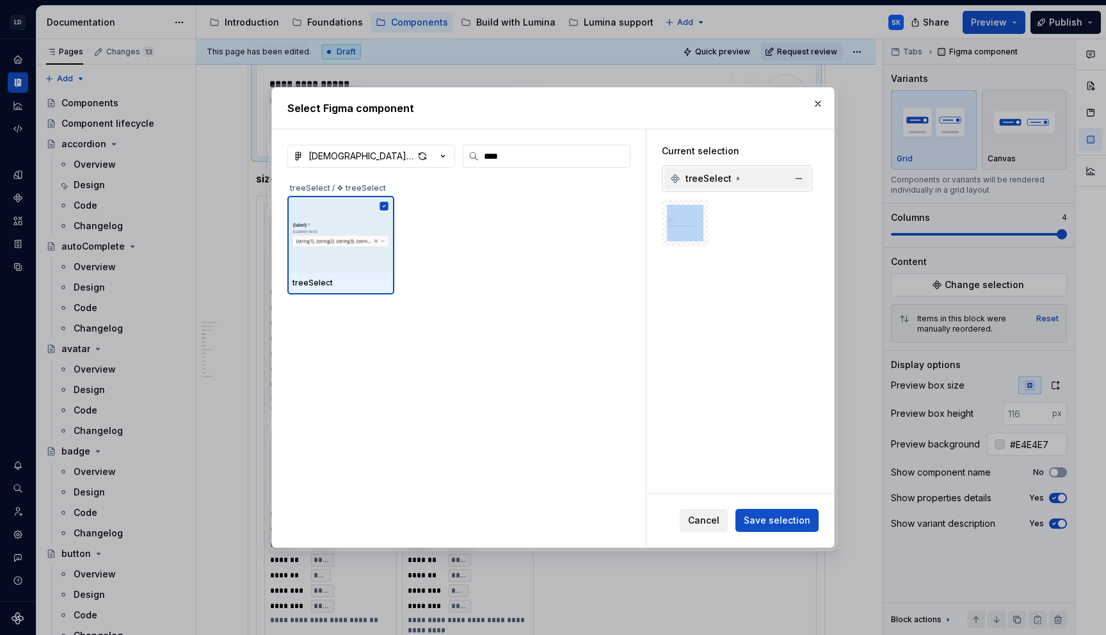
click at [733, 176] on icon at bounding box center [738, 178] width 10 height 10
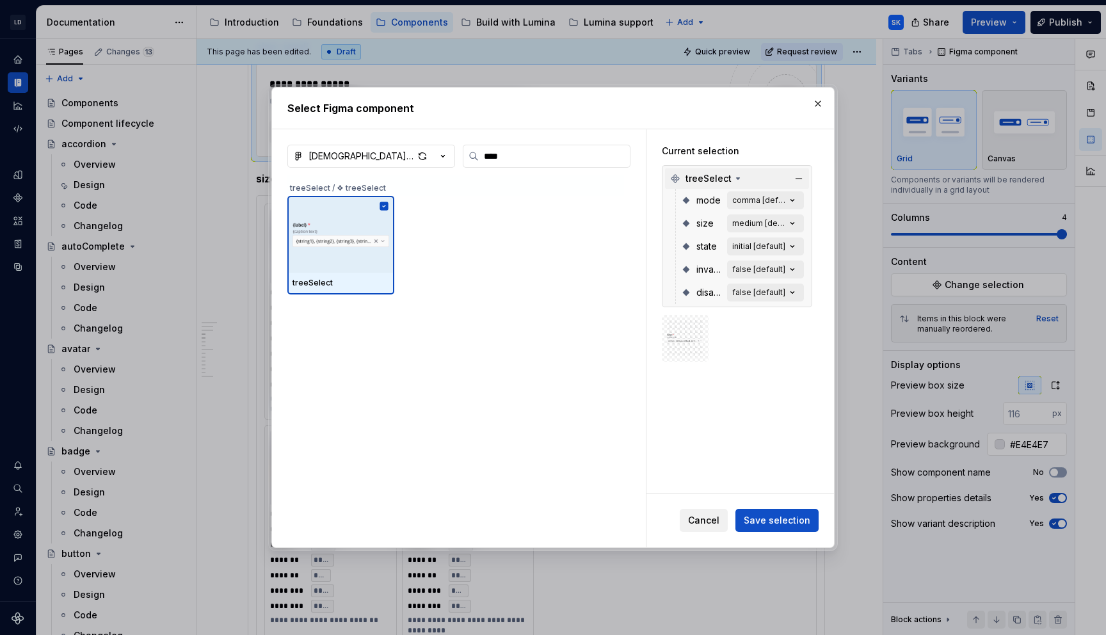
click at [756, 383] on div "Current selection treeSelect mode comma [default] size medium [default] state i…" at bounding box center [740, 310] width 188 height 363
click at [785, 516] on span "Save selection" at bounding box center [777, 520] width 67 height 13
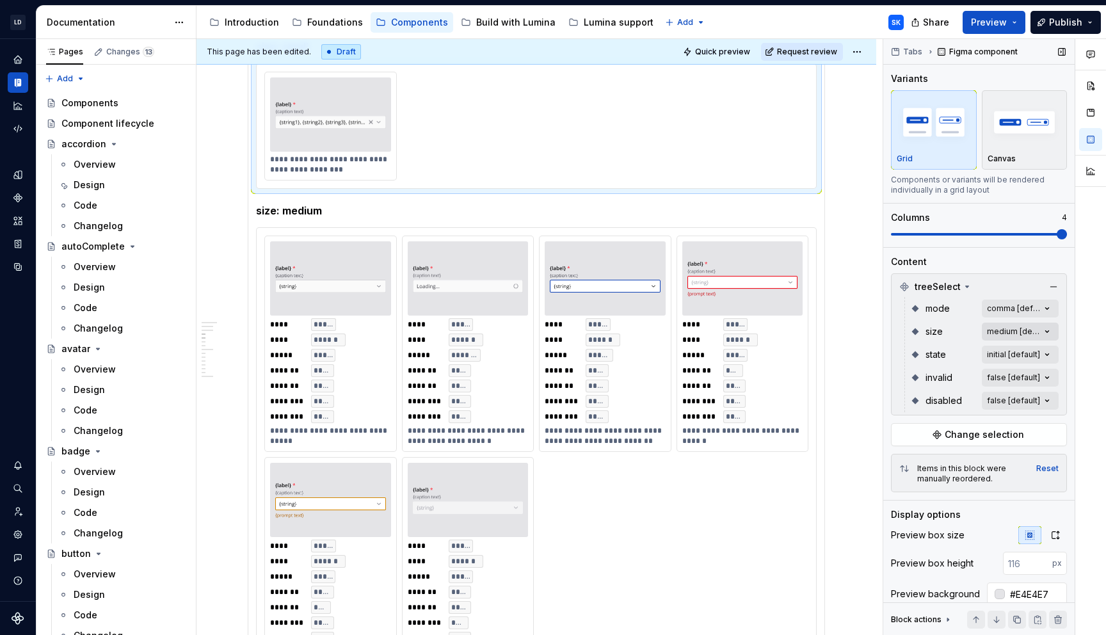
click at [1044, 330] on div "Comments Open comments No comments yet Select ‘Comment’ from the block context …" at bounding box center [994, 337] width 223 height 596
click at [1019, 335] on div "Comments Open comments No comments yet Select ‘Comment’ from the block context …" at bounding box center [994, 337] width 223 height 596
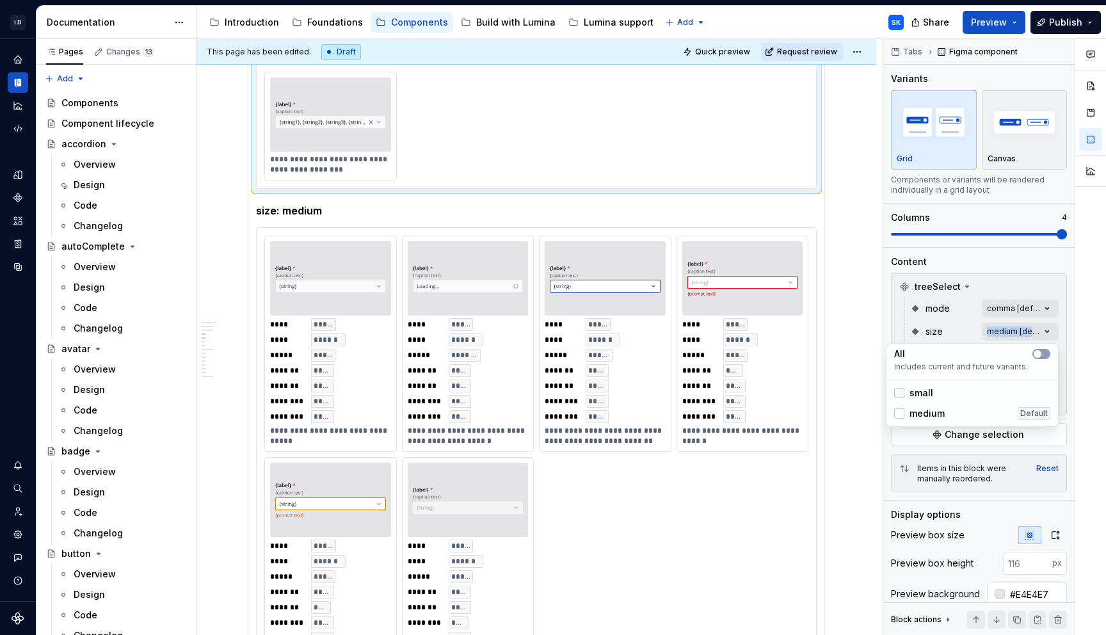
click at [898, 390] on div at bounding box center [899, 393] width 10 height 10
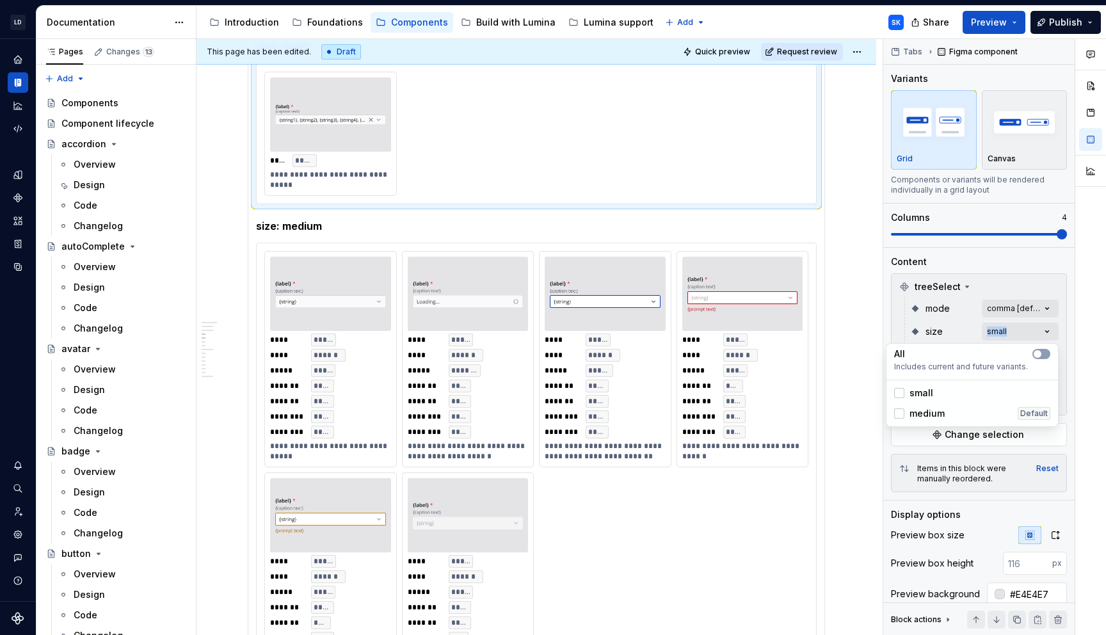
click at [622, 247] on html "LD Lumina Web SK Dataset MxC-Fac Documentation Accessibility guide for tree Pag…" at bounding box center [553, 317] width 1106 height 635
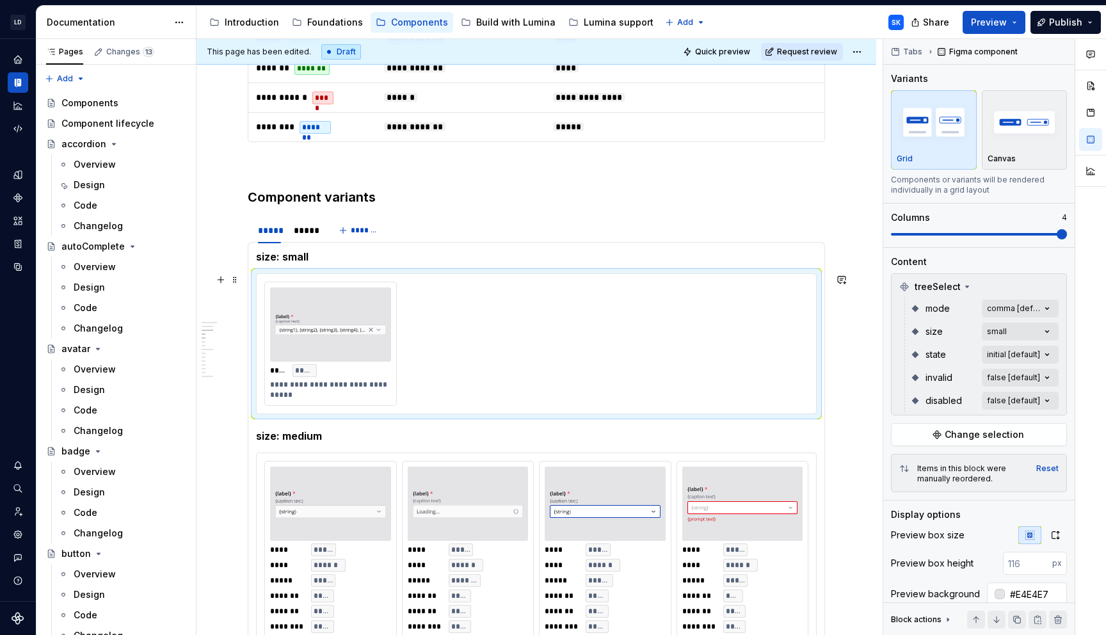
scroll to position [1119, 0]
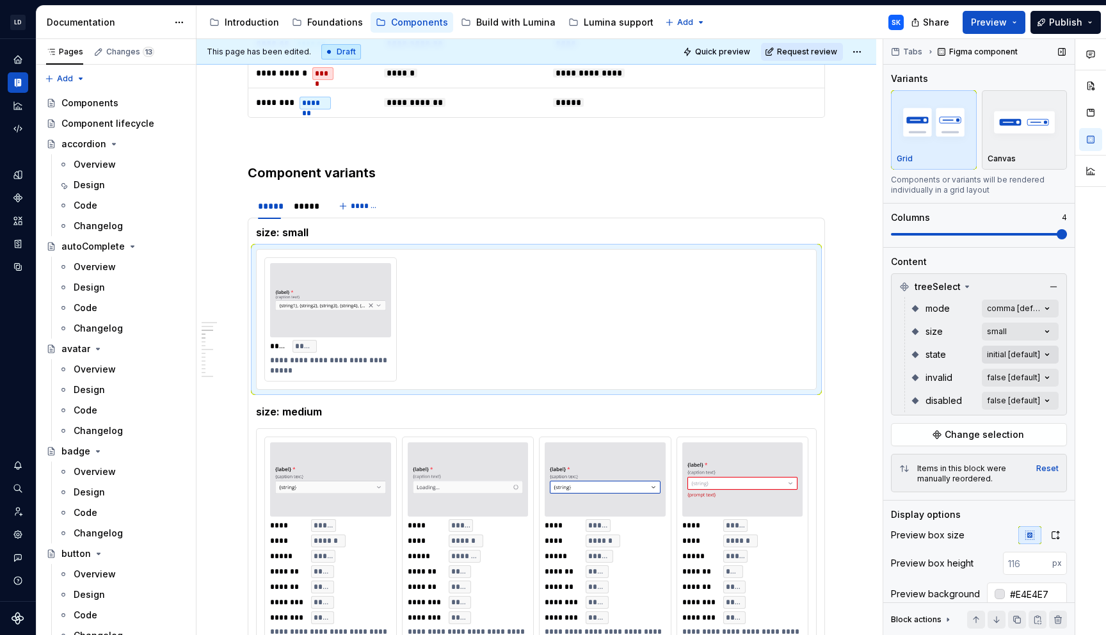
click at [1025, 358] on div "Comments Open comments No comments yet Select ‘Comment’ from the block context …" at bounding box center [994, 337] width 223 height 596
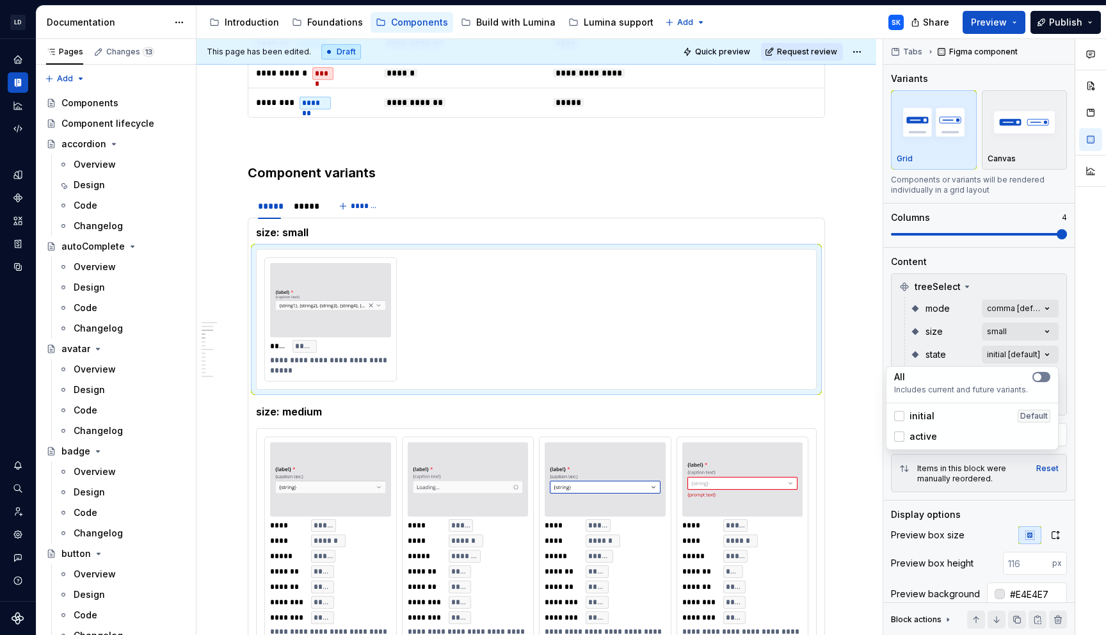
click at [1045, 375] on button "button" at bounding box center [1041, 377] width 18 height 10
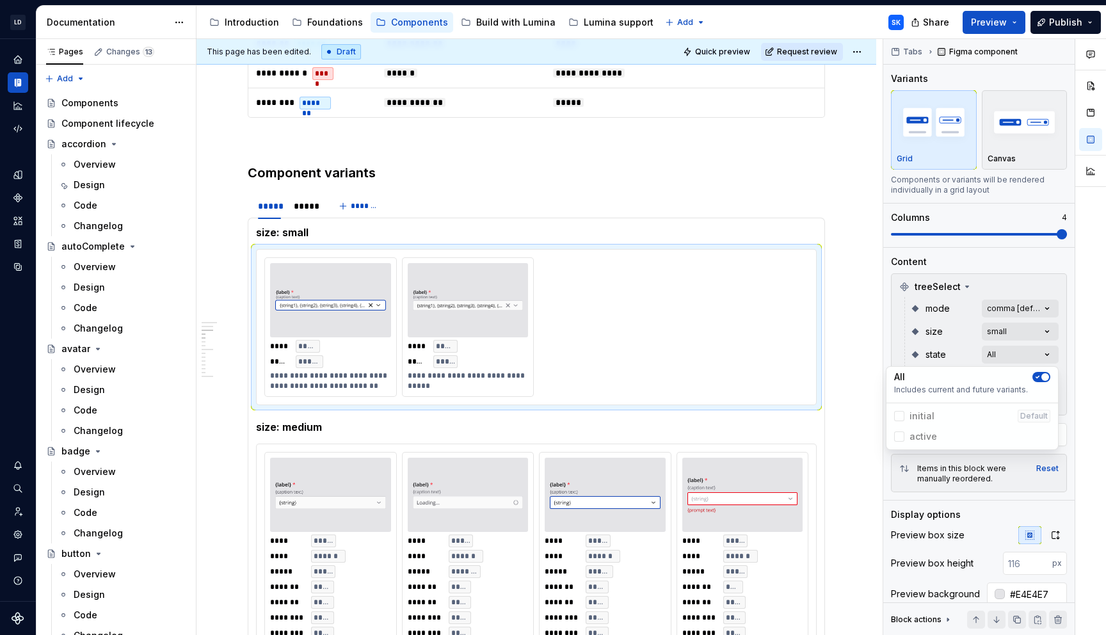
click at [1063, 340] on div "Comments Open comments No comments yet Select ‘Comment’ from the block context …" at bounding box center [994, 337] width 223 height 596
click at [1050, 378] on div "Comments Open comments No comments yet Select ‘Comment’ from the block context …" at bounding box center [994, 337] width 223 height 596
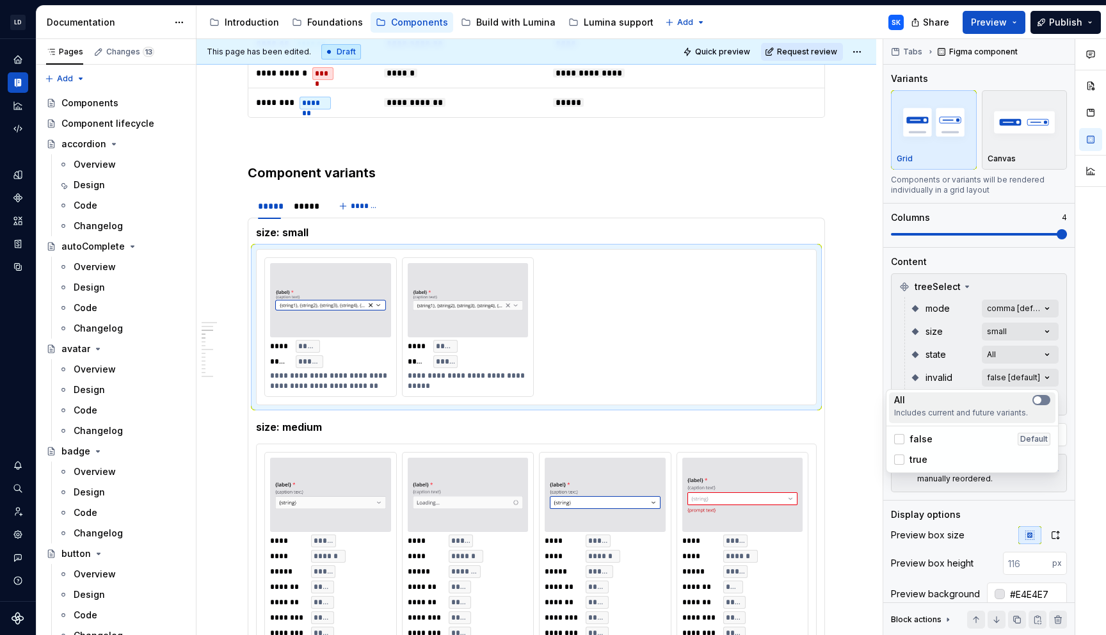
click at [1036, 401] on span "button" at bounding box center [1038, 400] width 8 height 8
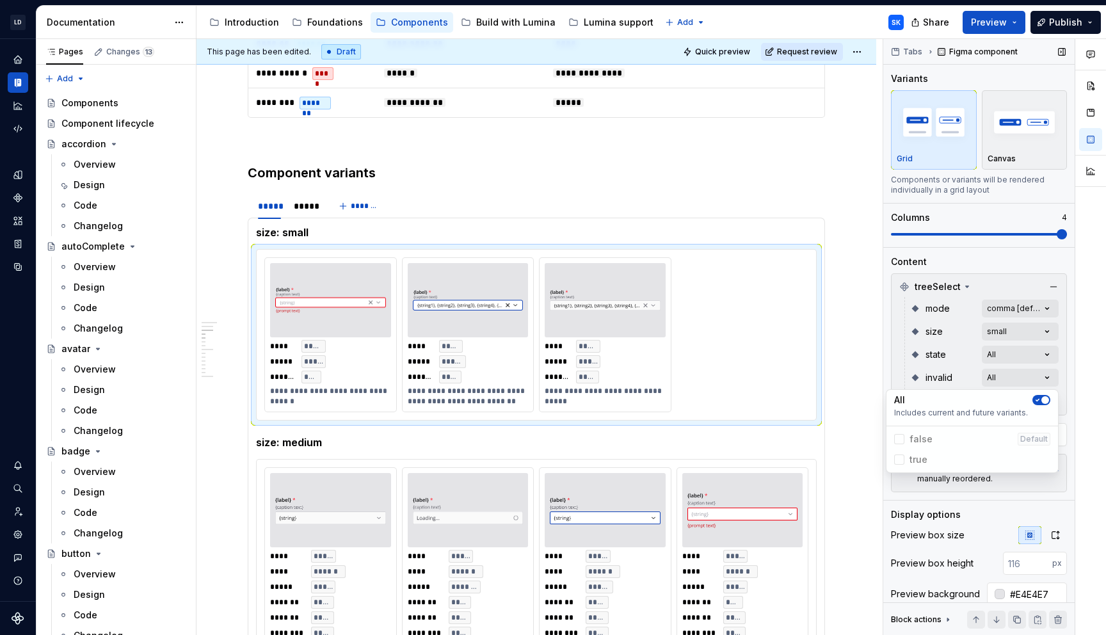
click at [1049, 377] on div "Comments Open comments No comments yet Select ‘Comment’ from the block context …" at bounding box center [994, 337] width 223 height 596
click at [1048, 399] on div "Comments Open comments No comments yet Select ‘Comment’ from the block context …" at bounding box center [994, 337] width 223 height 596
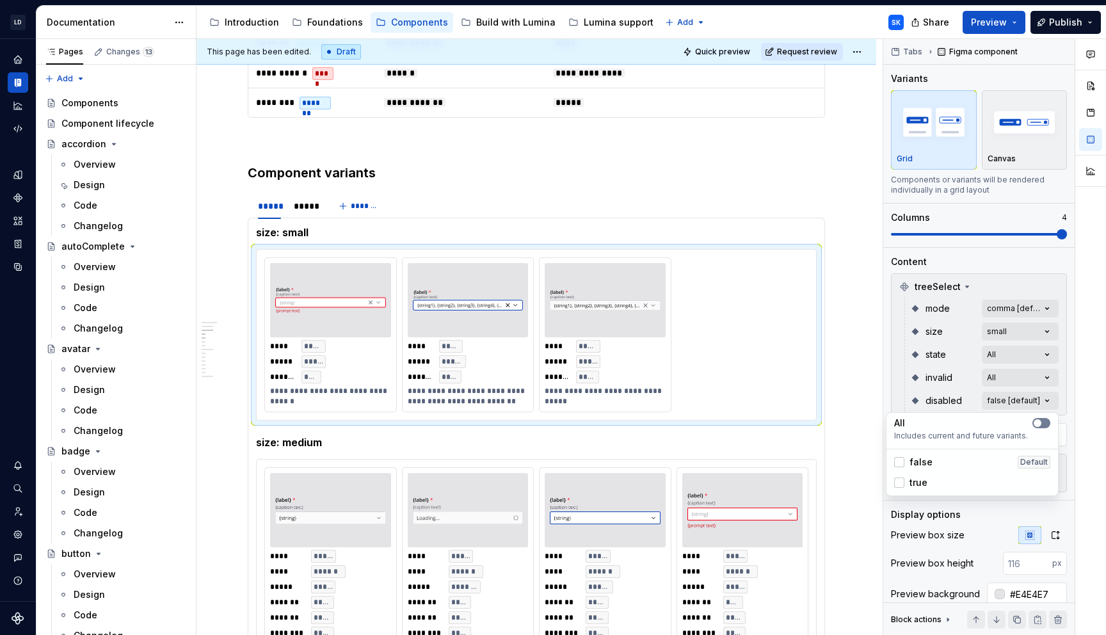
click at [1044, 420] on button "button" at bounding box center [1041, 423] width 18 height 10
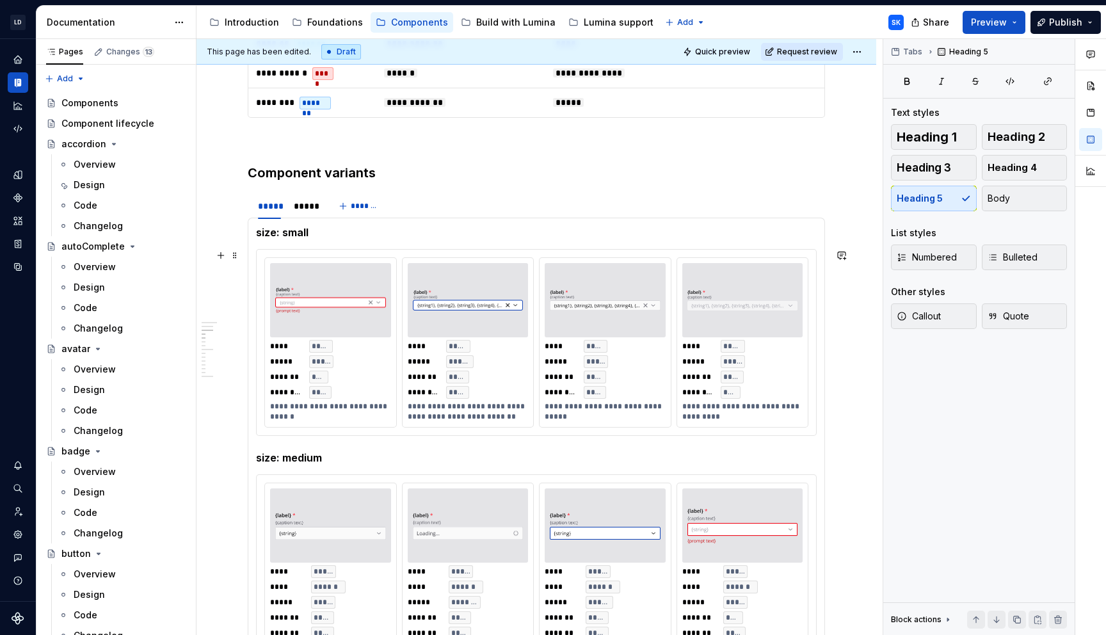
click at [598, 278] on img at bounding box center [605, 300] width 111 height 64
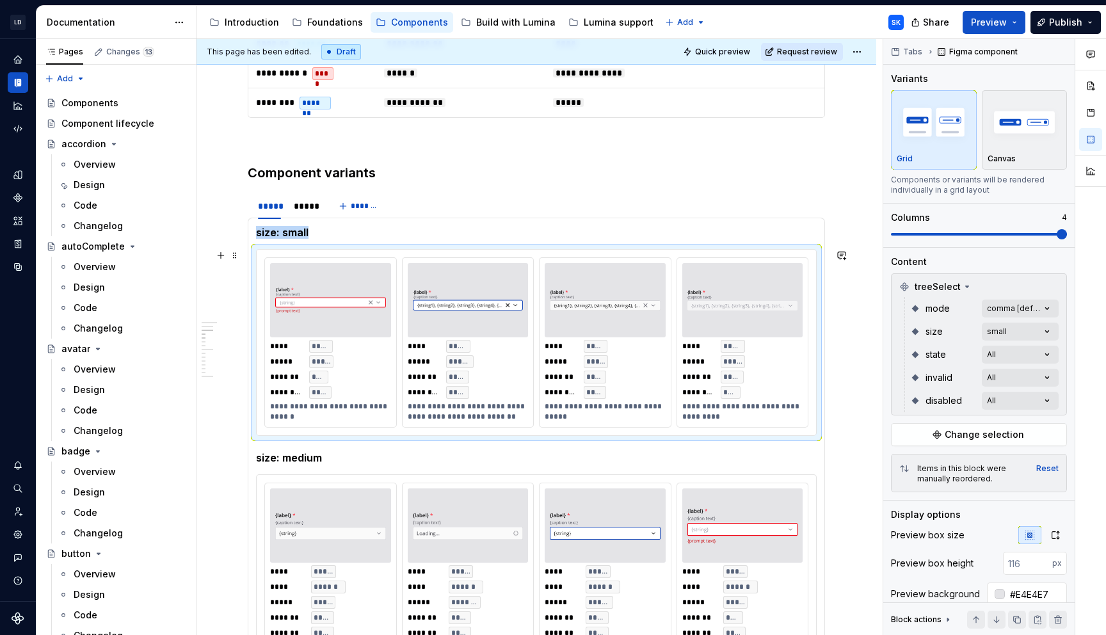
click at [608, 270] on img at bounding box center [605, 300] width 111 height 64
click at [590, 276] on img at bounding box center [605, 300] width 111 height 64
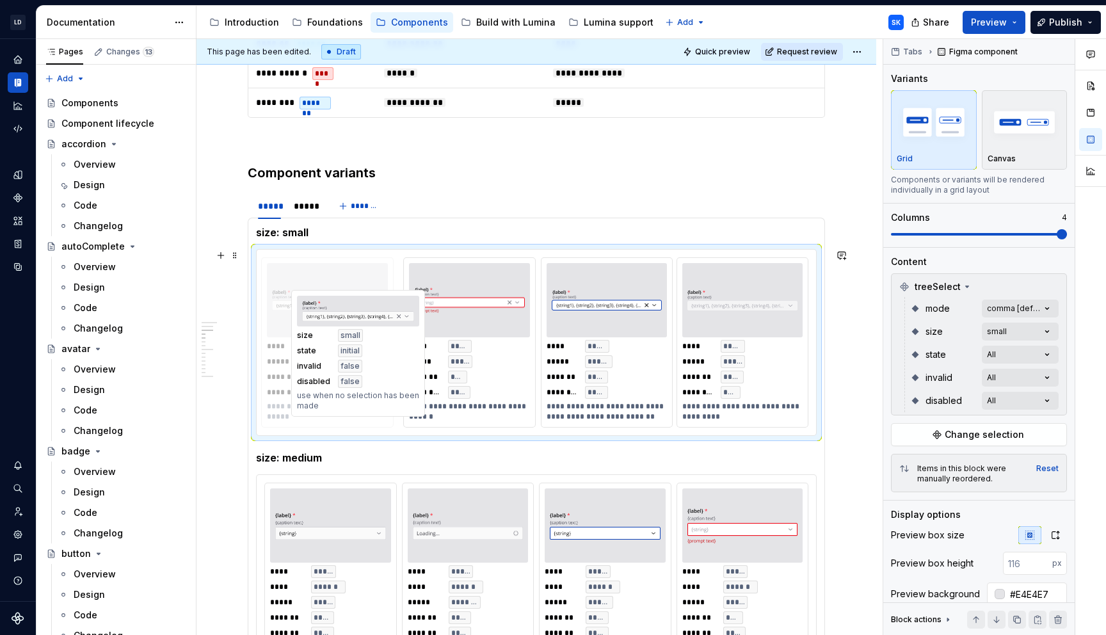
drag, startPoint x: 564, startPoint y: 260, endPoint x: 315, endPoint y: 293, distance: 251.2
click at [315, 293] on body "LD Lumina Web SK Dataset MxC-Fac Documentation Accessibility guide for tree Pag…" at bounding box center [553, 317] width 1106 height 635
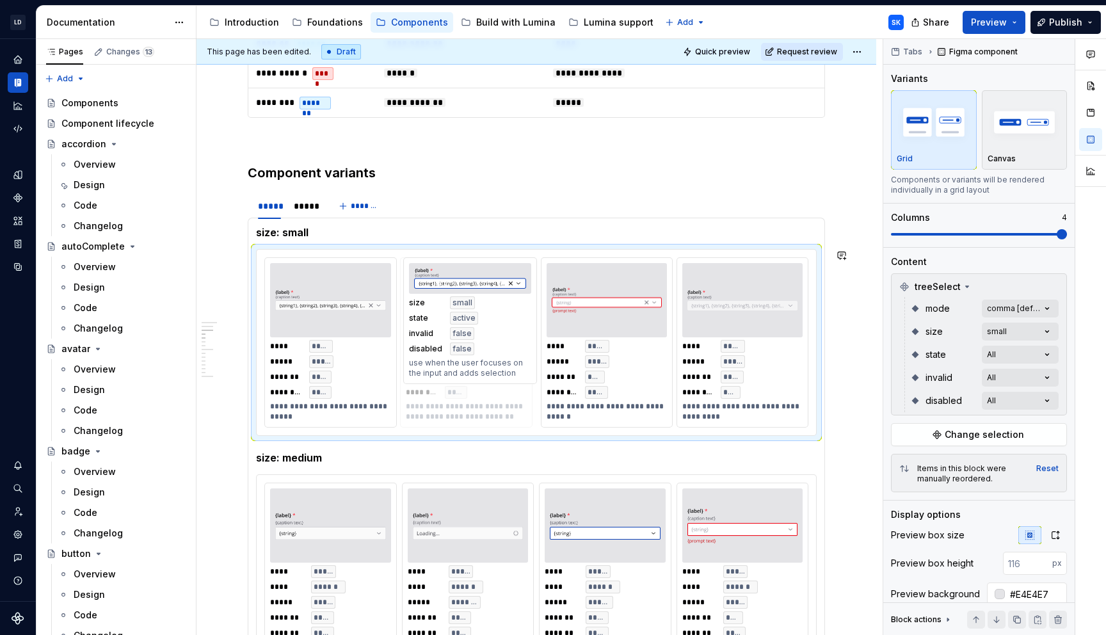
drag, startPoint x: 561, startPoint y: 260, endPoint x: 431, endPoint y: 268, distance: 130.8
click at [430, 267] on body "LD Lumina Web SK Dataset MxC-Fac Documentation Accessibility guide for tree Pag…" at bounding box center [553, 317] width 1106 height 635
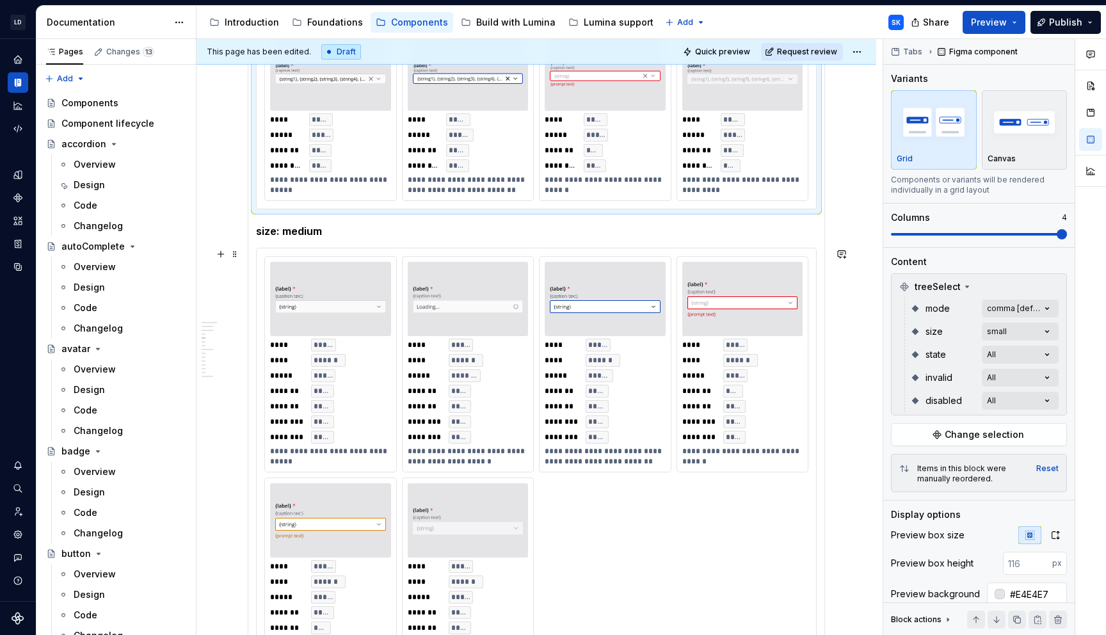
scroll to position [1346, 0]
click at [419, 249] on div "**********" at bounding box center [536, 473] width 559 height 453
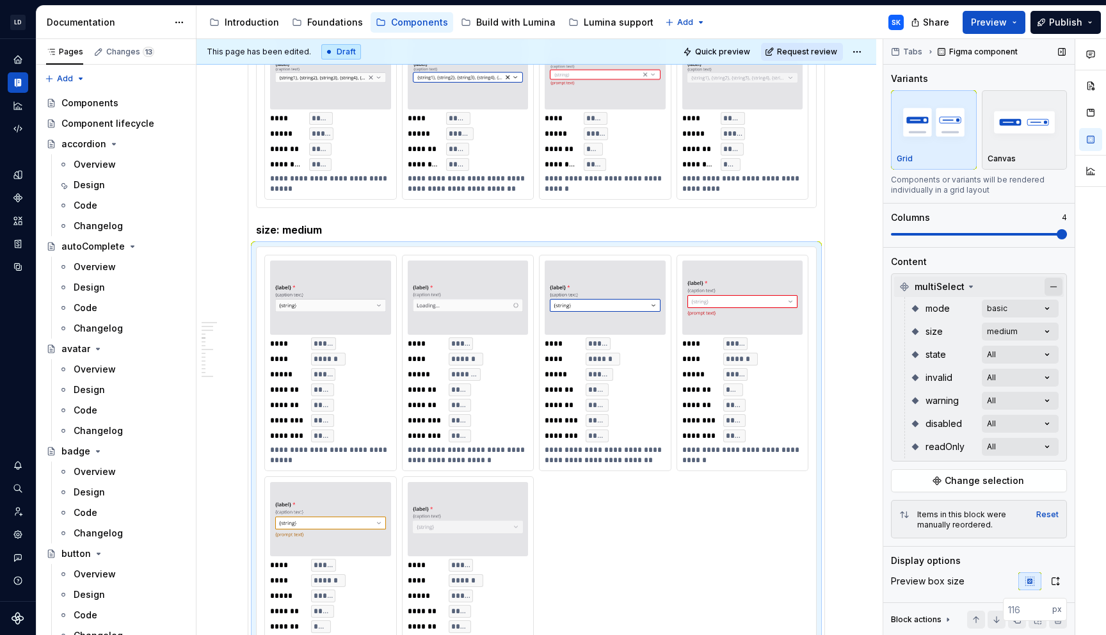
click at [1052, 290] on button "button" at bounding box center [1053, 287] width 18 height 18
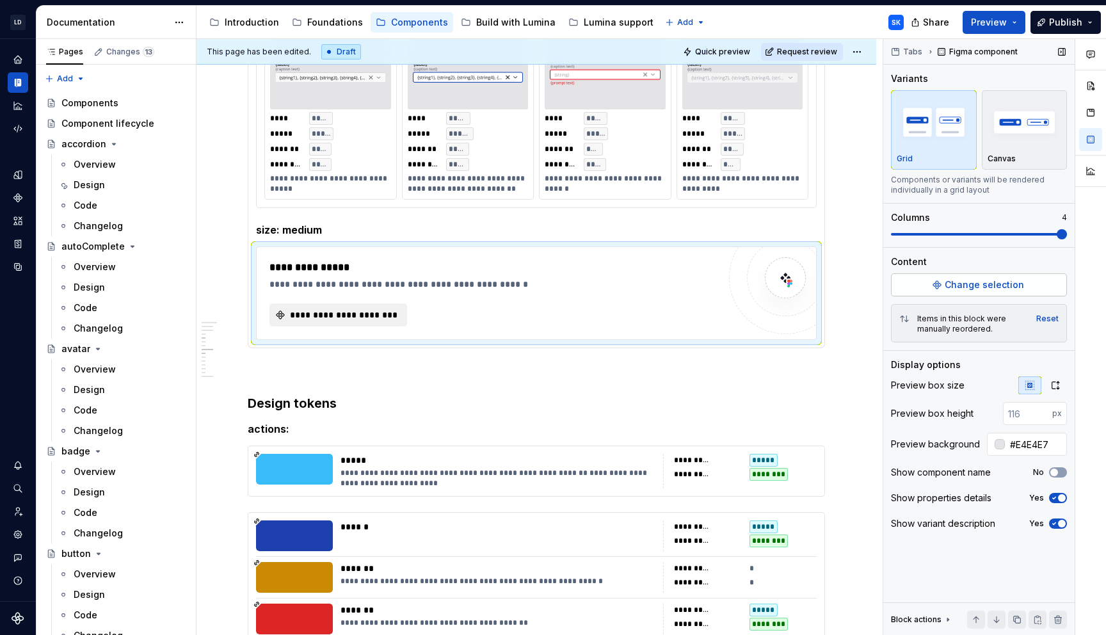
click at [991, 282] on span "Change selection" at bounding box center [984, 284] width 79 height 13
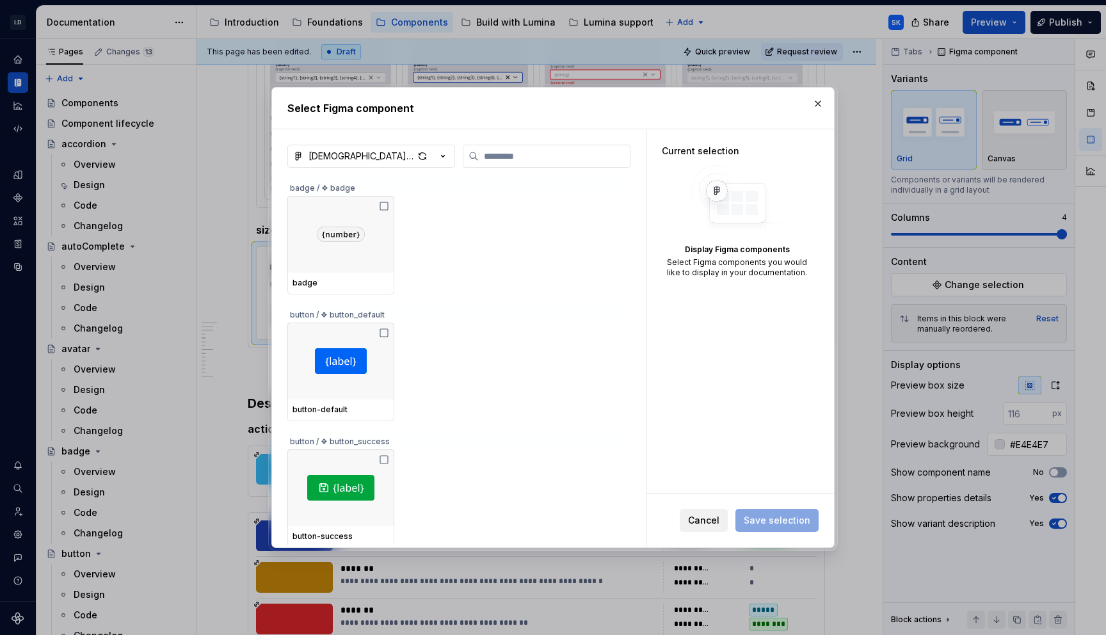
type textarea "*"
type input "****"
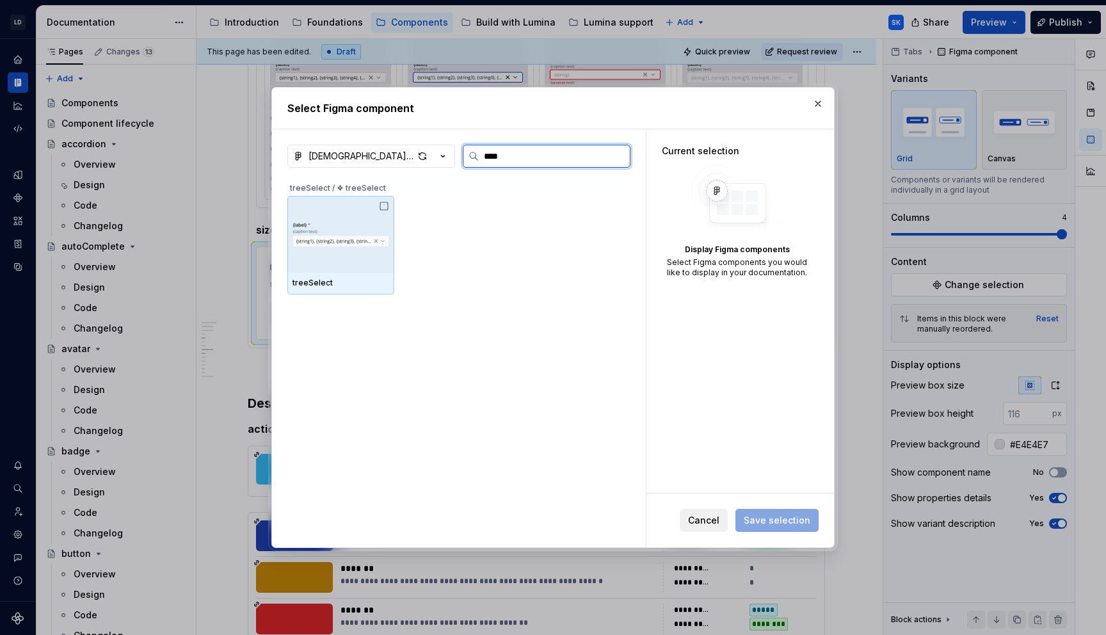
click at [385, 209] on icon at bounding box center [384, 206] width 10 height 10
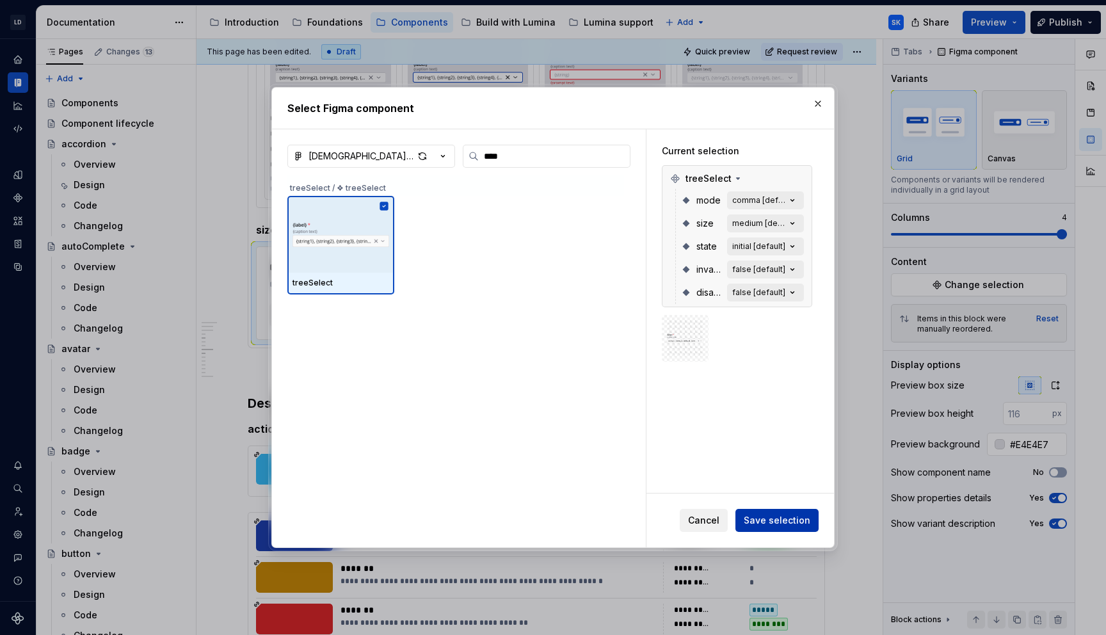
click at [779, 516] on span "Save selection" at bounding box center [777, 520] width 67 height 13
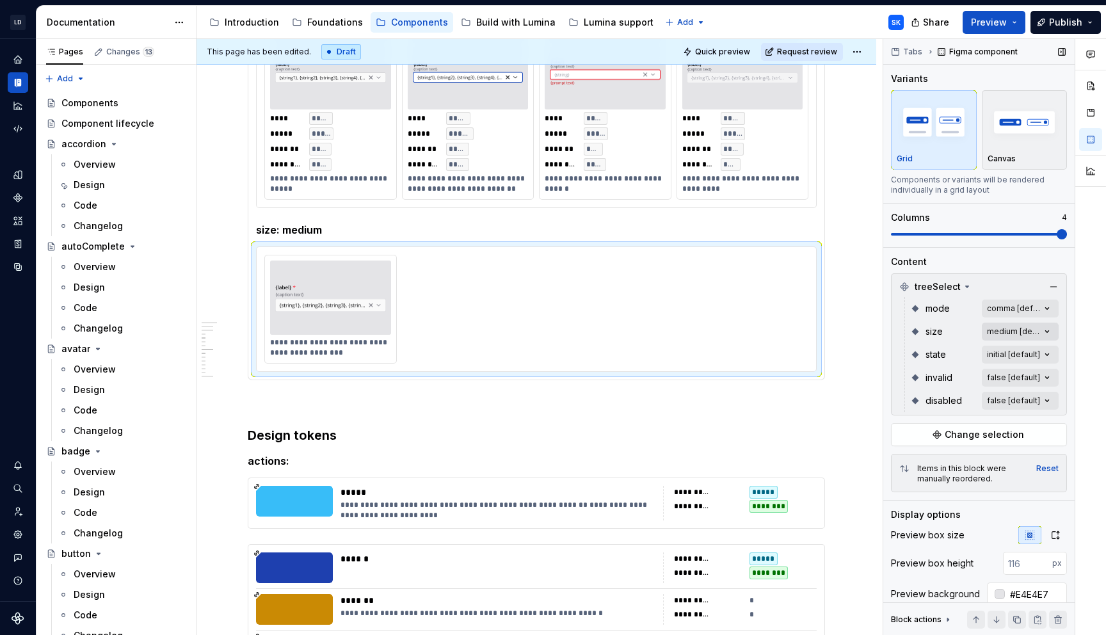
click at [1035, 331] on div "Comments Open comments No comments yet Select ‘Comment’ from the block context …" at bounding box center [994, 337] width 223 height 596
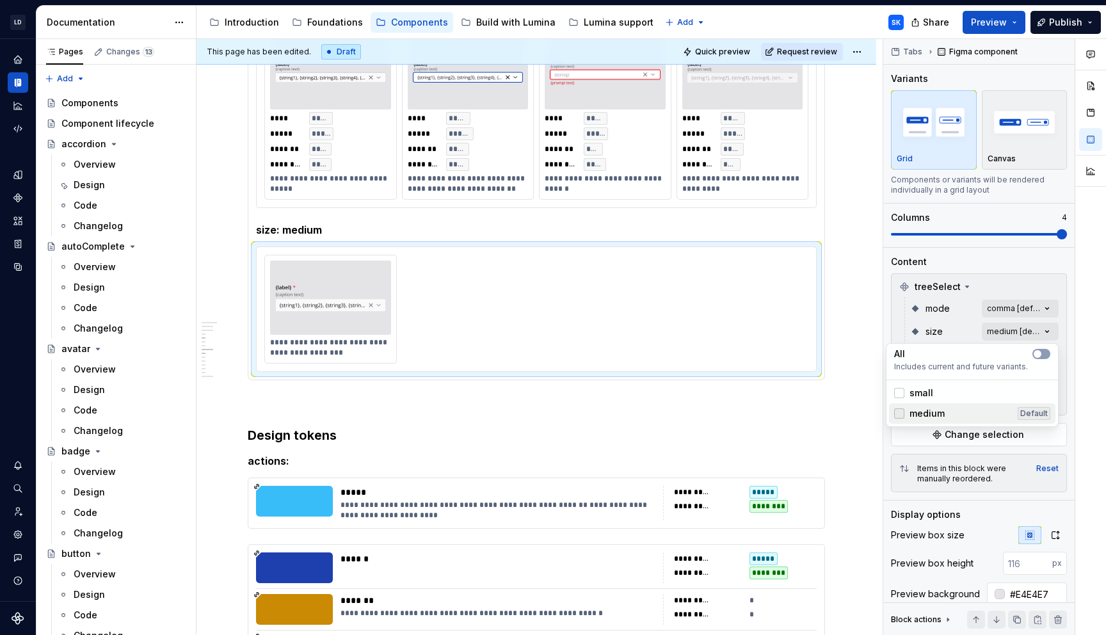
click at [902, 413] on div at bounding box center [899, 413] width 10 height 10
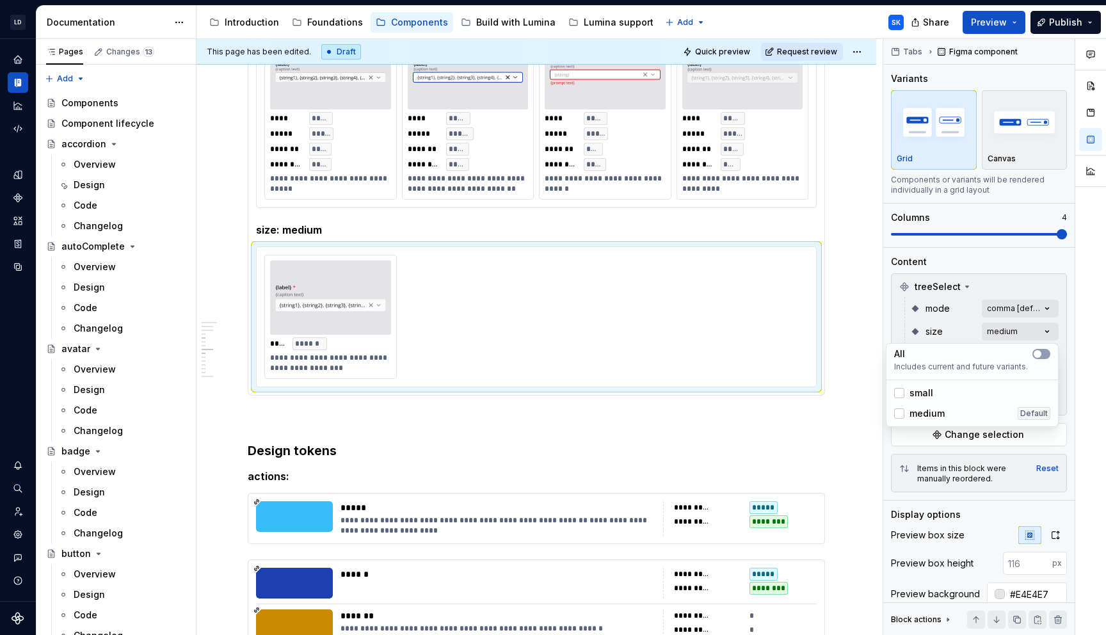
click at [1069, 326] on div "Comments Open comments No comments yet Select ‘Comment’ from the block context …" at bounding box center [994, 337] width 223 height 596
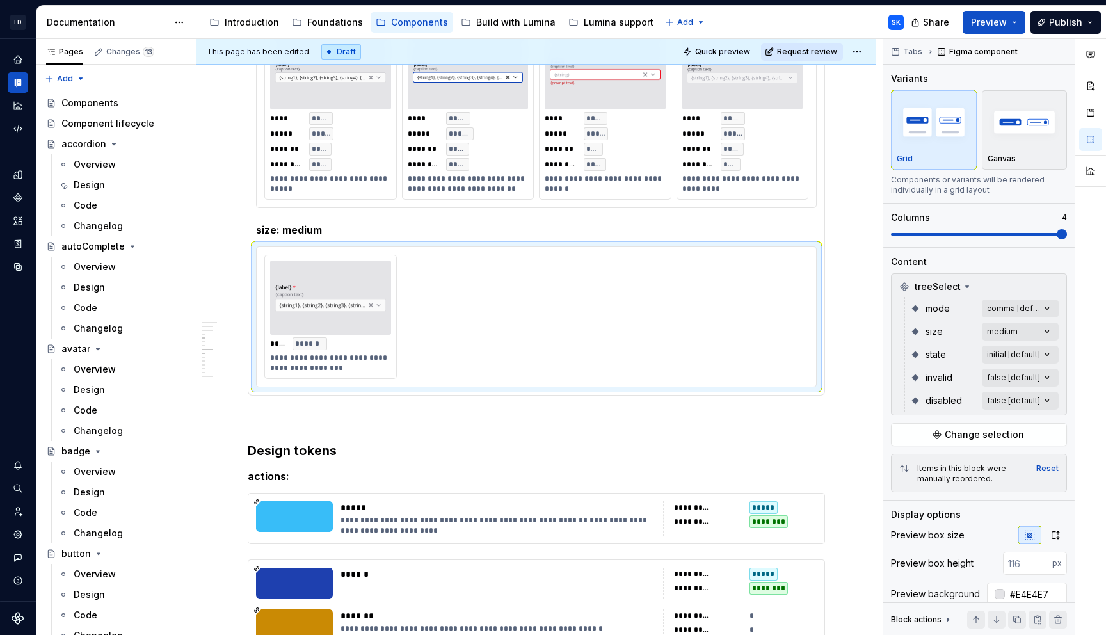
click at [1048, 352] on div "Comments Open comments No comments yet Select ‘Comment’ from the block context …" at bounding box center [994, 337] width 223 height 596
click at [1043, 379] on button "button" at bounding box center [1041, 377] width 18 height 10
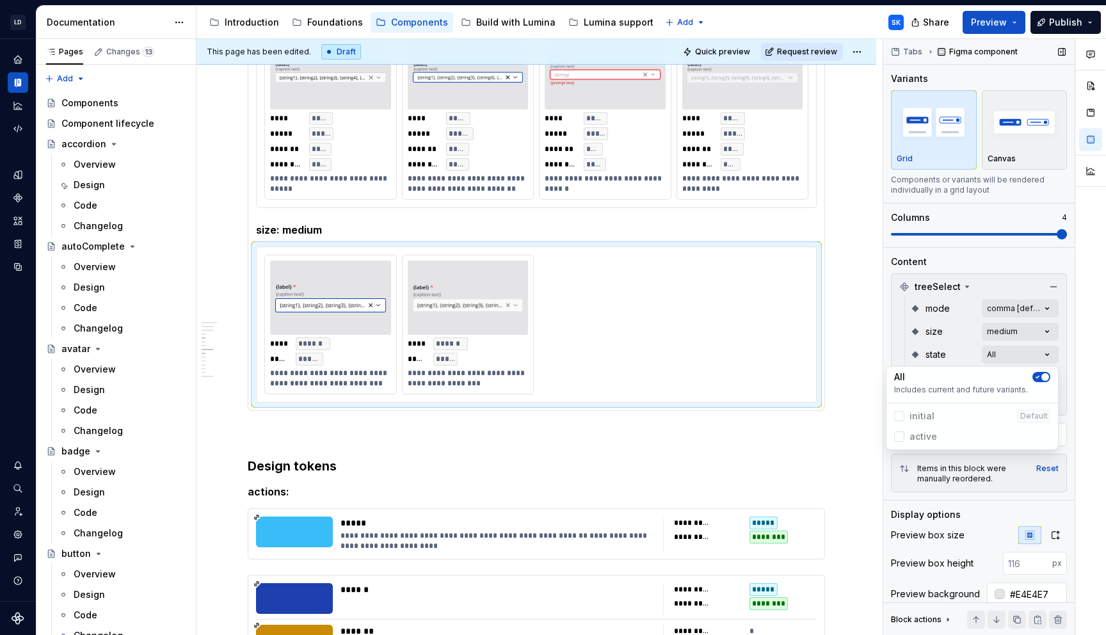
click at [1064, 360] on div "Comments Open comments No comments yet Select ‘Comment’ from the block context …" at bounding box center [994, 337] width 223 height 596
click at [1023, 377] on div "Comments Open comments No comments yet Select ‘Comment’ from the block context …" at bounding box center [994, 337] width 223 height 596
click at [1044, 398] on button "button" at bounding box center [1041, 400] width 18 height 10
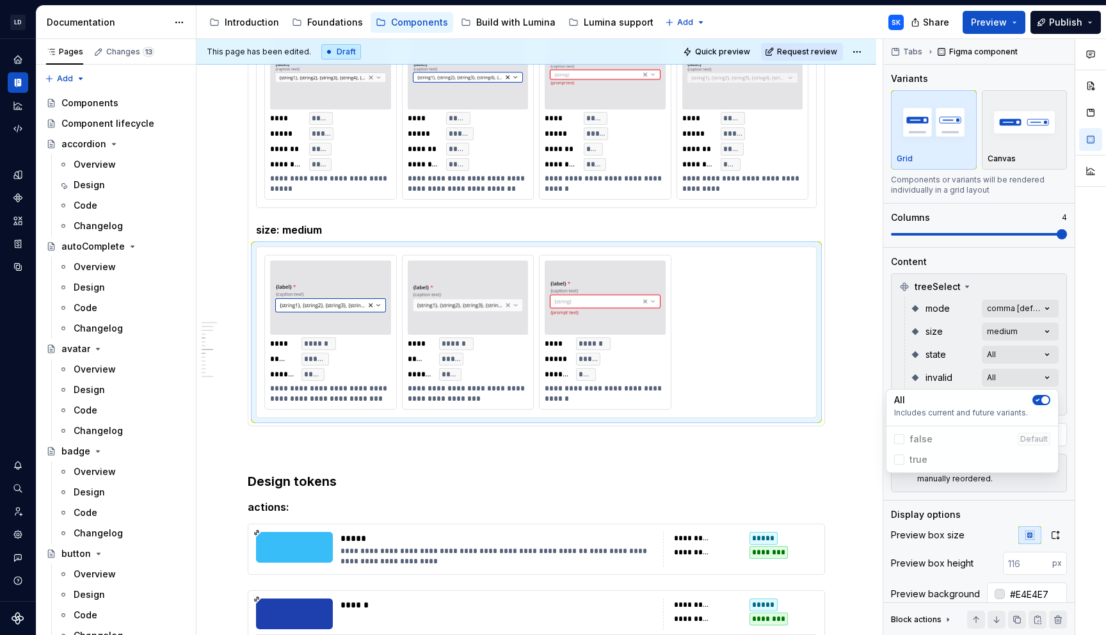
click at [1073, 380] on div "Comments Open comments No comments yet Select ‘Comment’ from the block context …" at bounding box center [994, 337] width 223 height 596
click at [1048, 377] on div "Comments Open comments No comments yet Select ‘Comment’ from the block context …" at bounding box center [994, 337] width 223 height 596
click at [1093, 356] on div at bounding box center [1090, 337] width 31 height 596
click at [1047, 394] on div "Comments Open comments No comments yet Select ‘Comment’ from the block context …" at bounding box center [994, 337] width 223 height 596
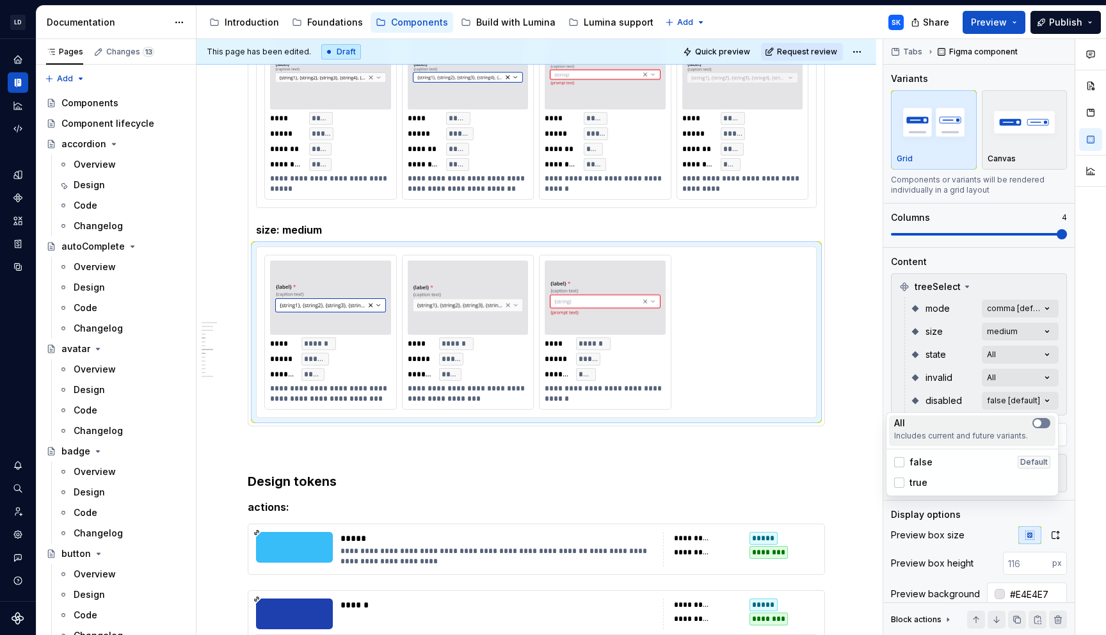
click at [1044, 425] on button "button" at bounding box center [1041, 423] width 18 height 10
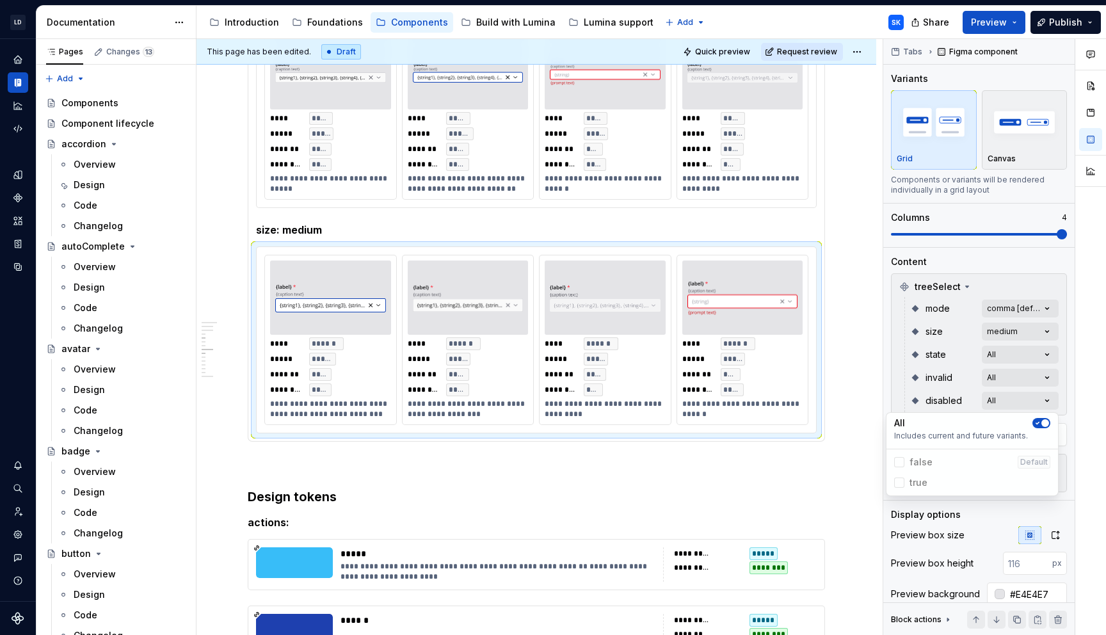
click at [1090, 392] on div at bounding box center [1090, 337] width 31 height 596
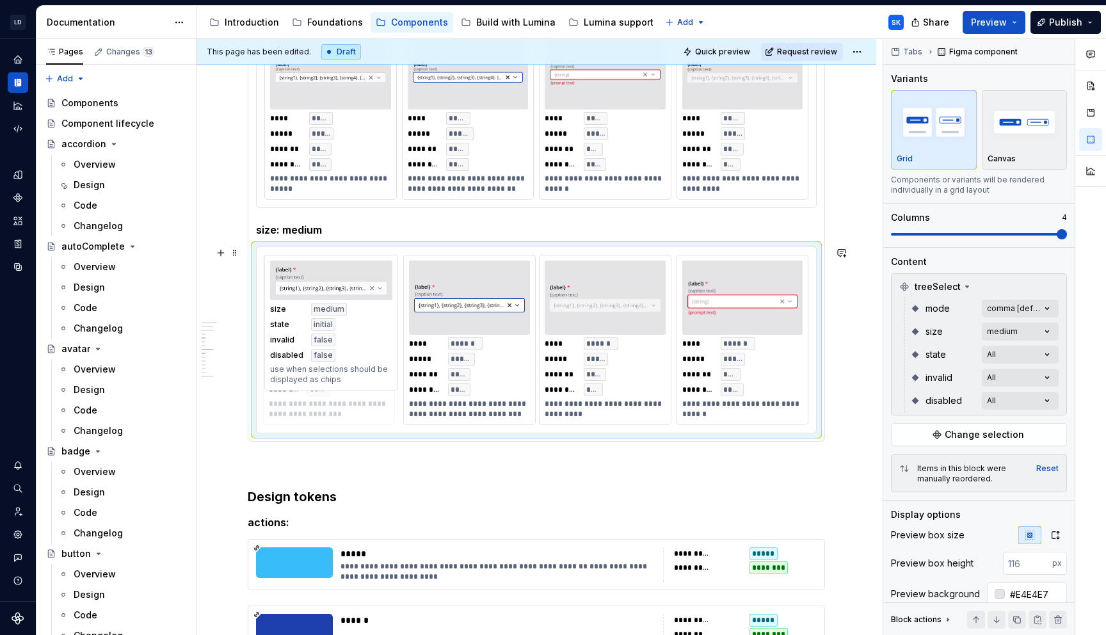
drag, startPoint x: 472, startPoint y: 264, endPoint x: 325, endPoint y: 268, distance: 146.6
click at [324, 268] on body "LD Lumina Web SK Dataset MxC-Fac Documentation Accessibility guide for tree Pag…" at bounding box center [553, 317] width 1106 height 635
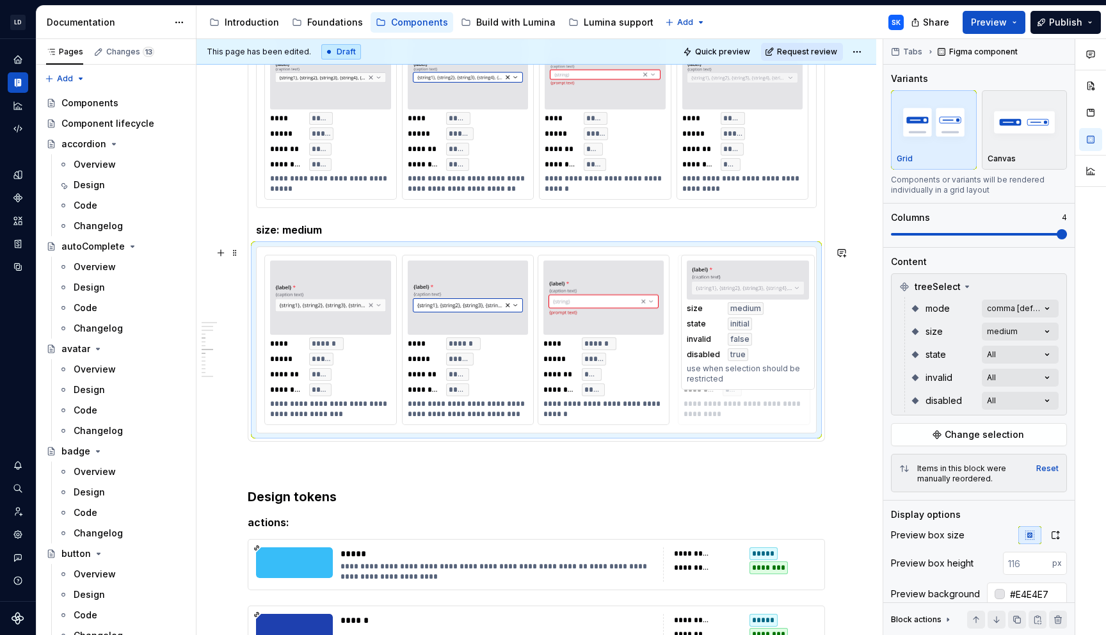
drag, startPoint x: 593, startPoint y: 260, endPoint x: 737, endPoint y: 259, distance: 144.0
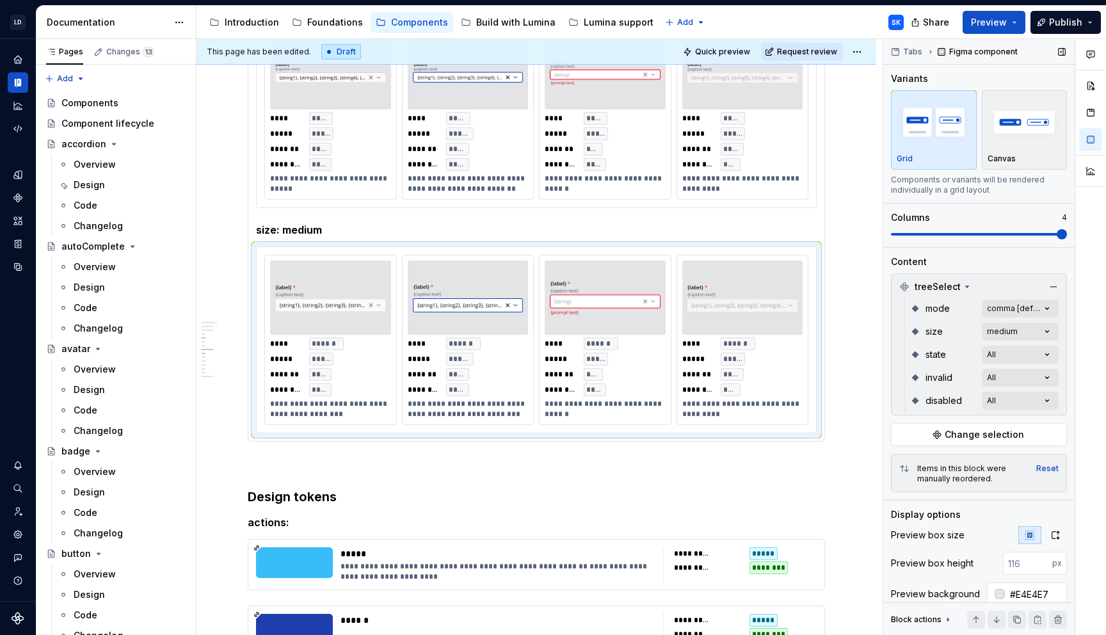
type textarea "*"
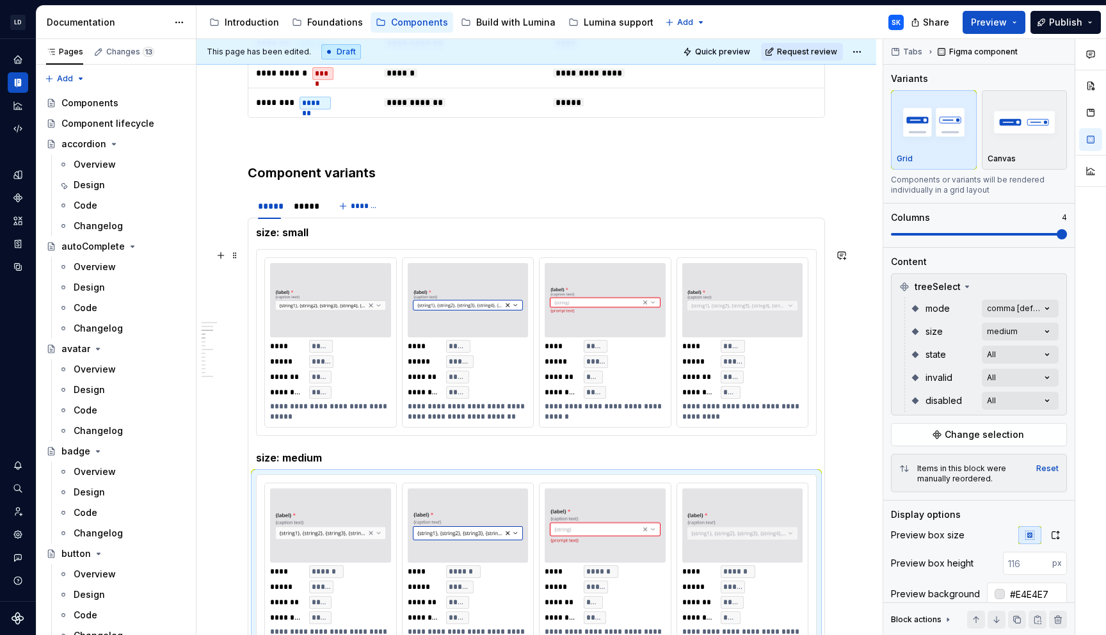
scroll to position [1110, 0]
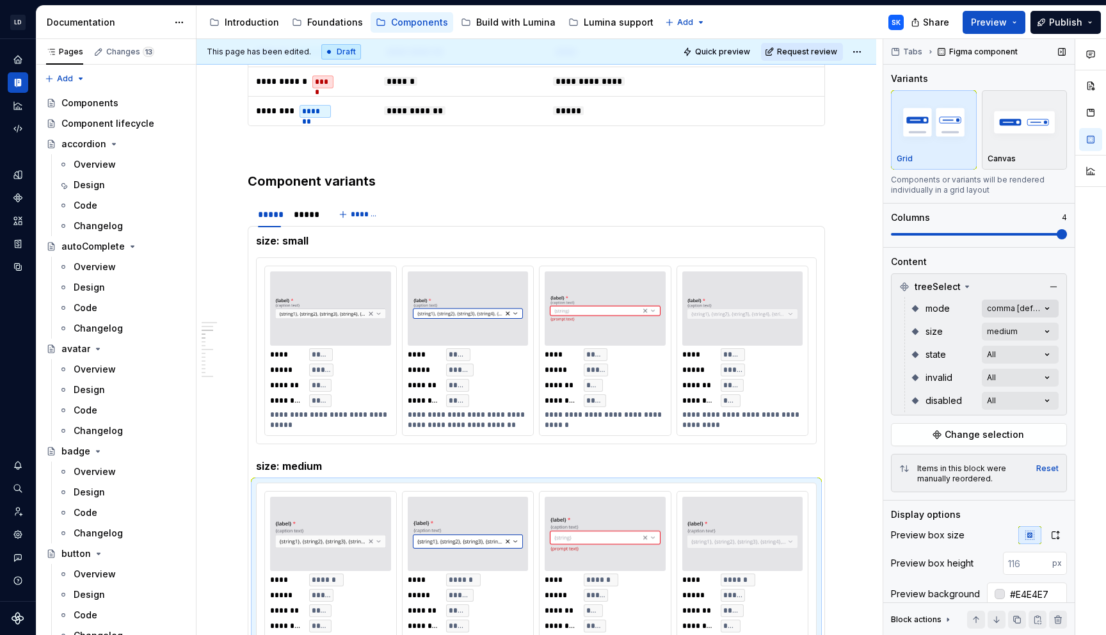
click at [1050, 309] on div "Comments Open comments No comments yet Select ‘Comment’ from the block context …" at bounding box center [994, 337] width 223 height 596
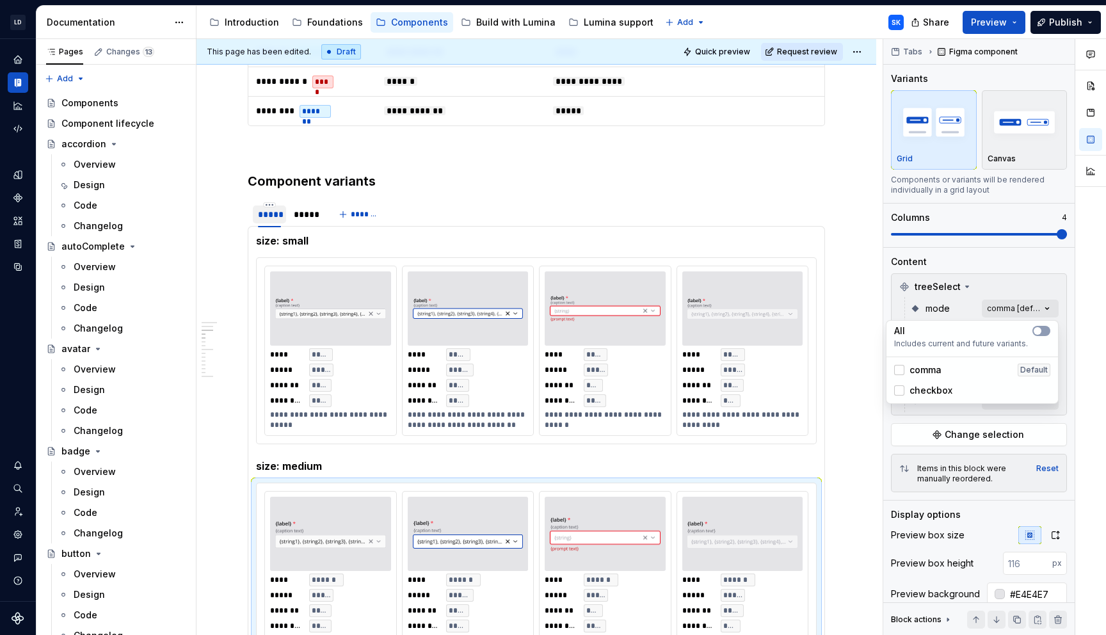
click at [1081, 291] on div at bounding box center [1090, 337] width 31 height 596
click at [270, 218] on div "*****" at bounding box center [269, 214] width 23 height 13
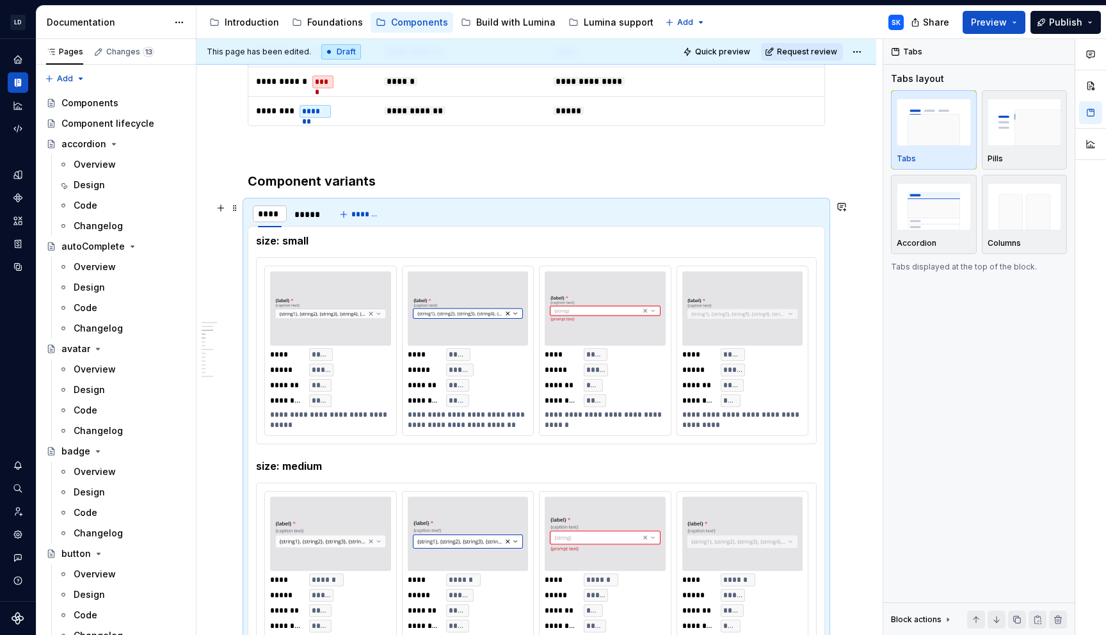
type input "*****"
click at [311, 211] on div "*****" at bounding box center [313, 214] width 23 height 13
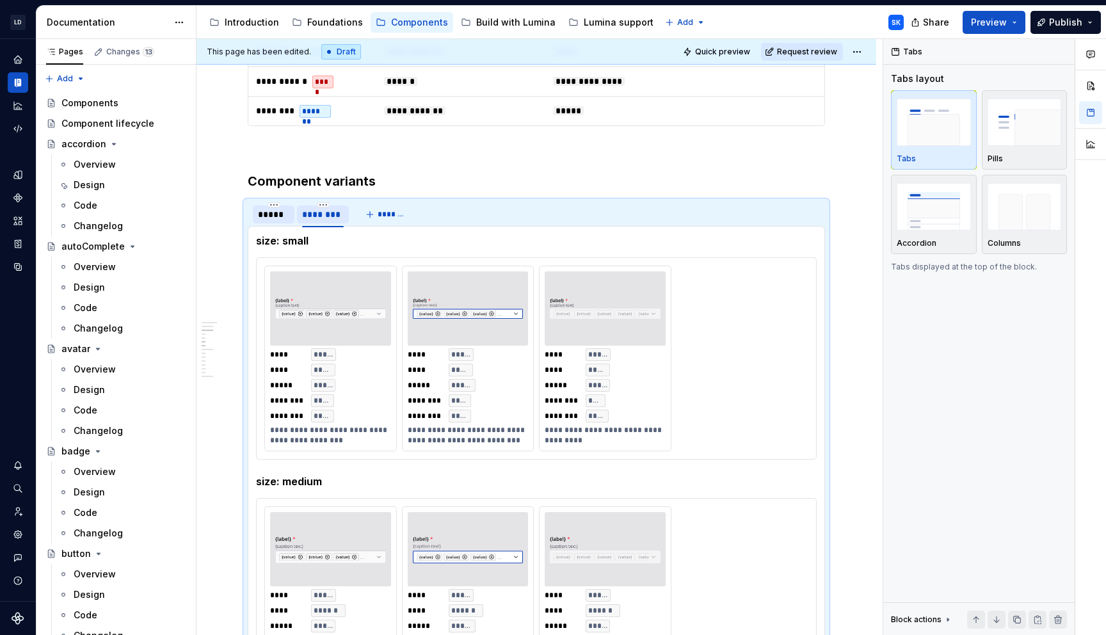
type textarea "*"
